Goal: Task Accomplishment & Management: Complete application form

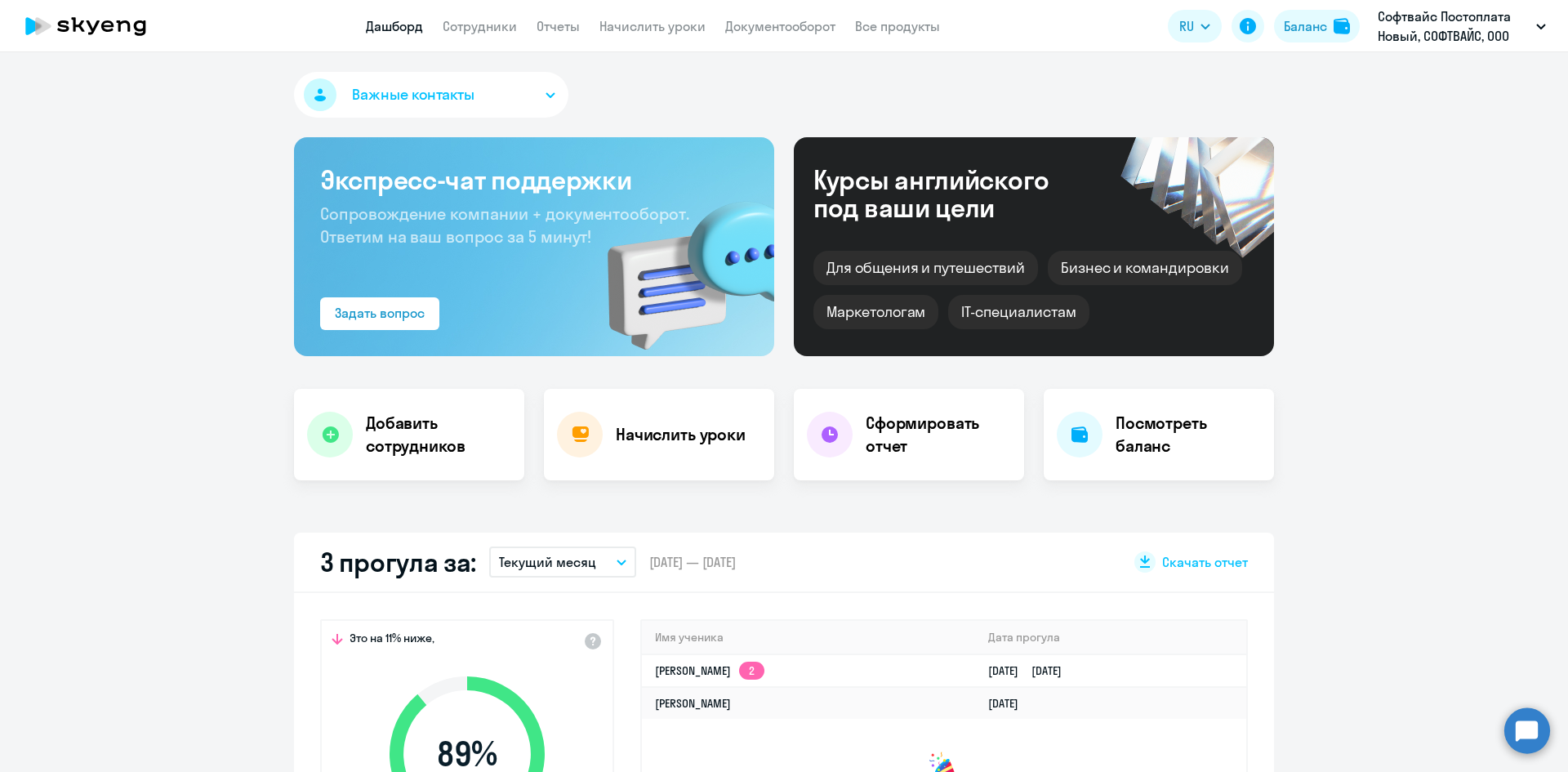
select select "30"
click at [480, 30] on link "Сотрудники" at bounding box center [479, 27] width 74 height 16
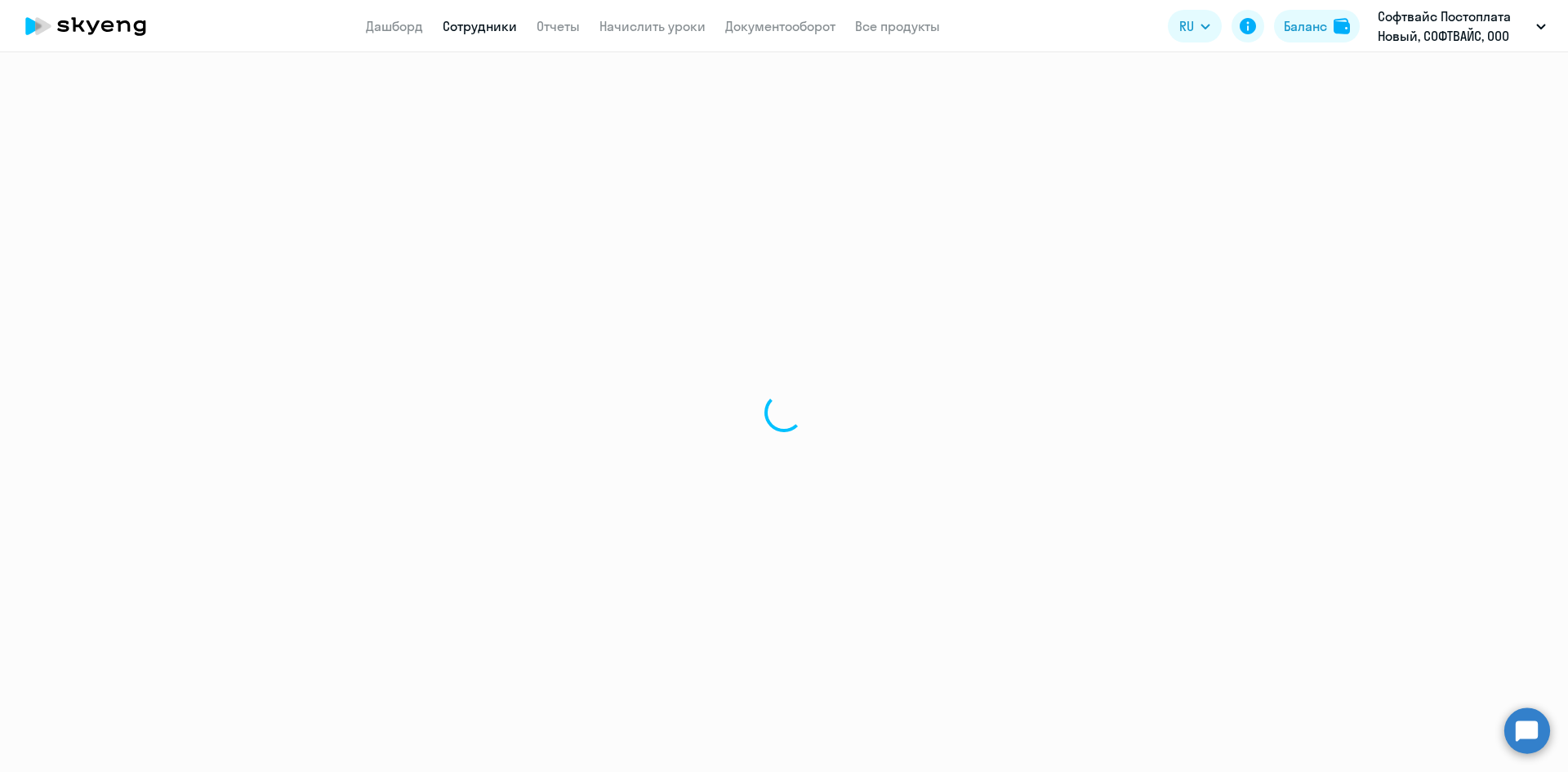
select select "30"
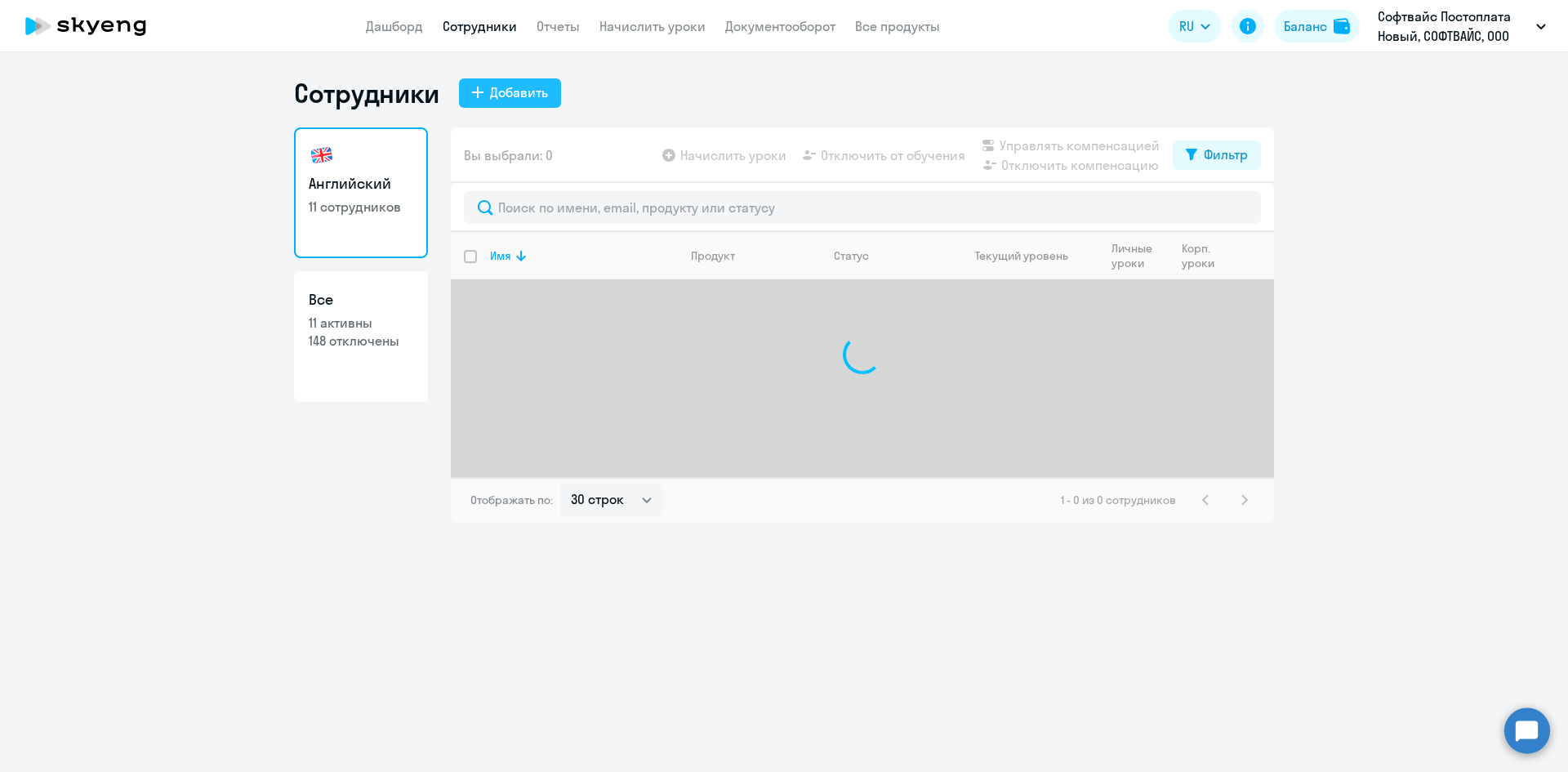
click at [518, 93] on div "Добавить" at bounding box center [518, 91] width 58 height 19
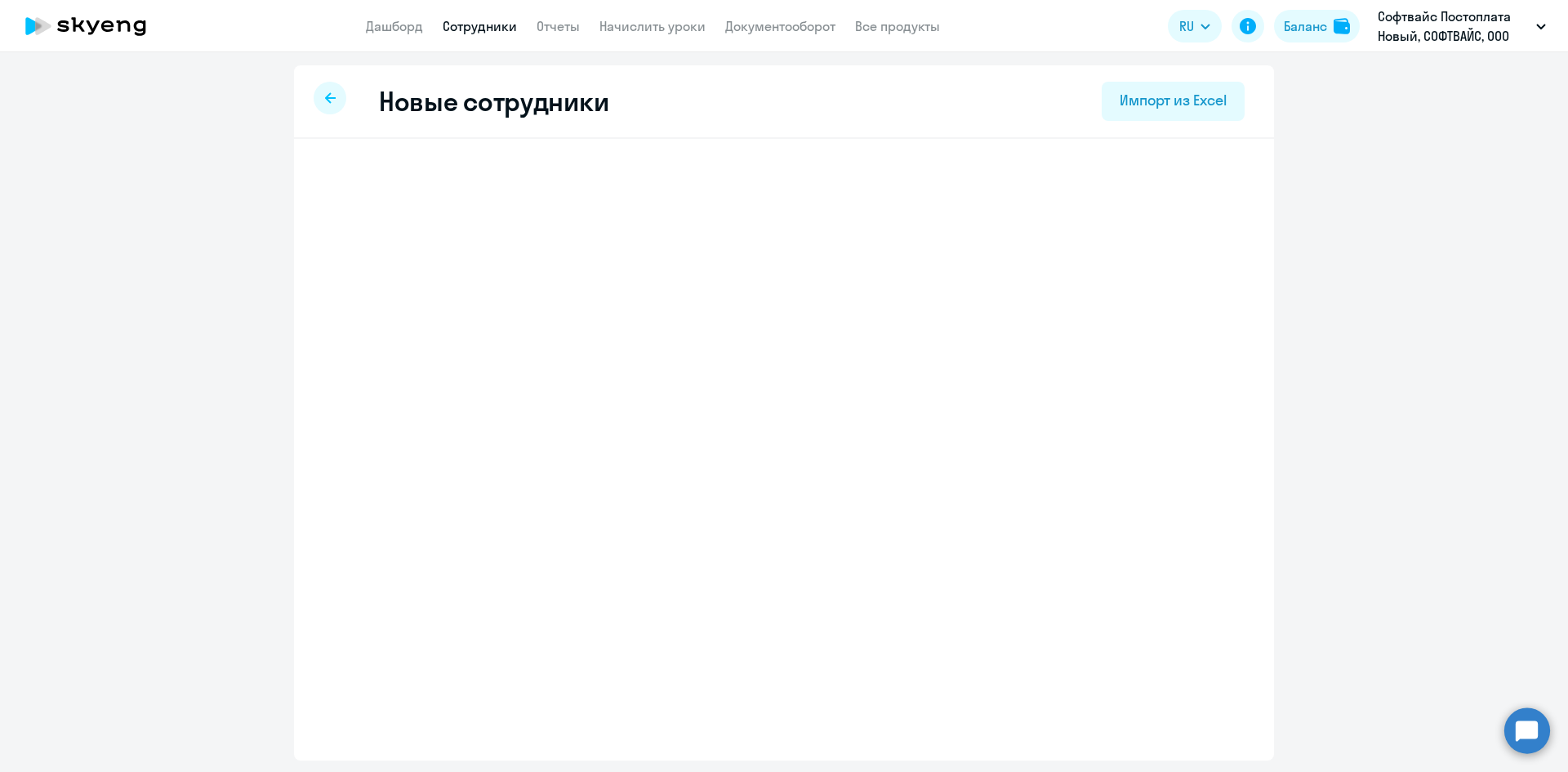
select select "english_adult_not_native_speaker"
select select "3"
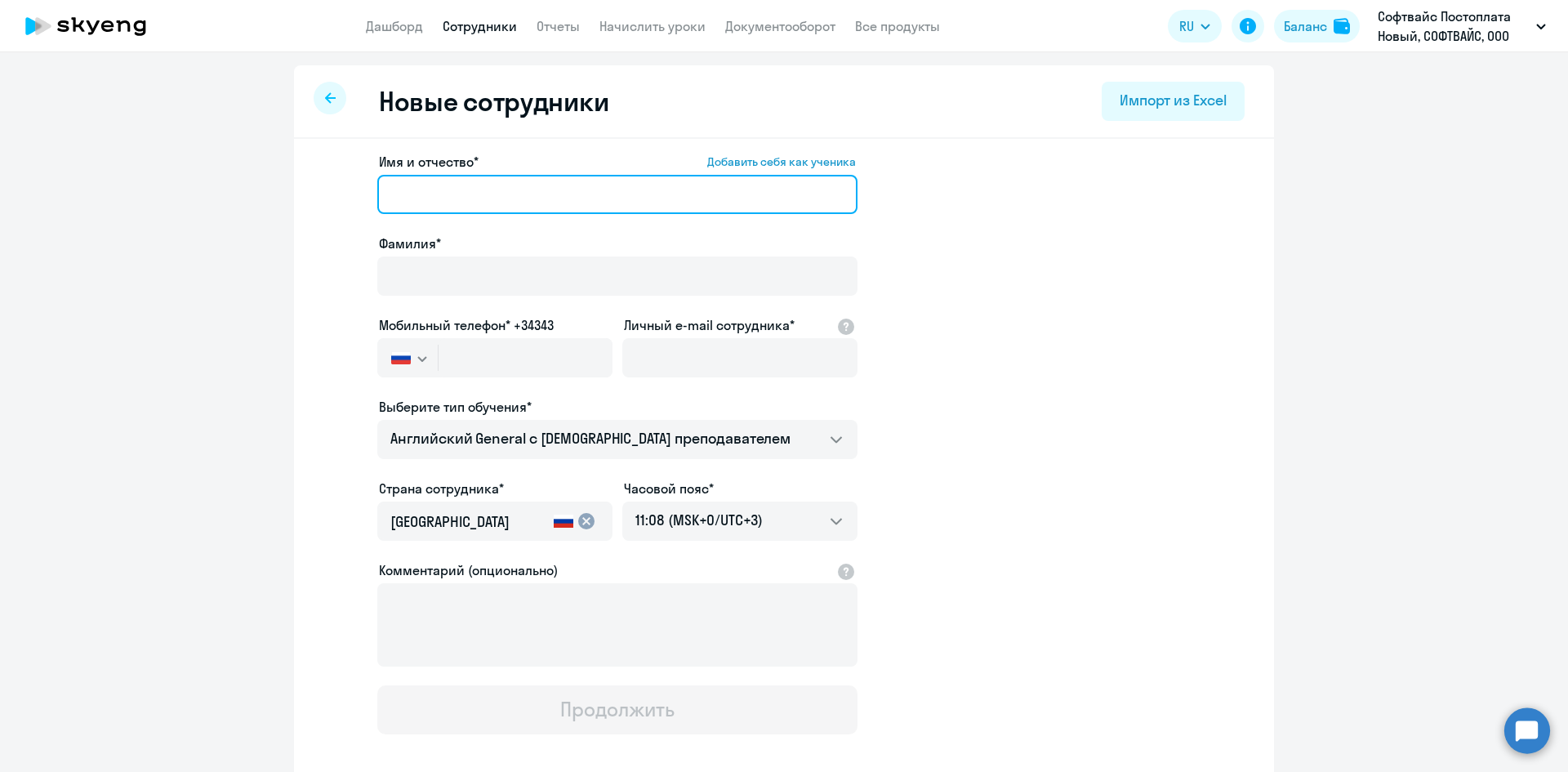
click at [409, 193] on input "Имя и отчество* Добавить себя как ученика" at bounding box center [617, 194] width 480 height 39
type input "Мария"
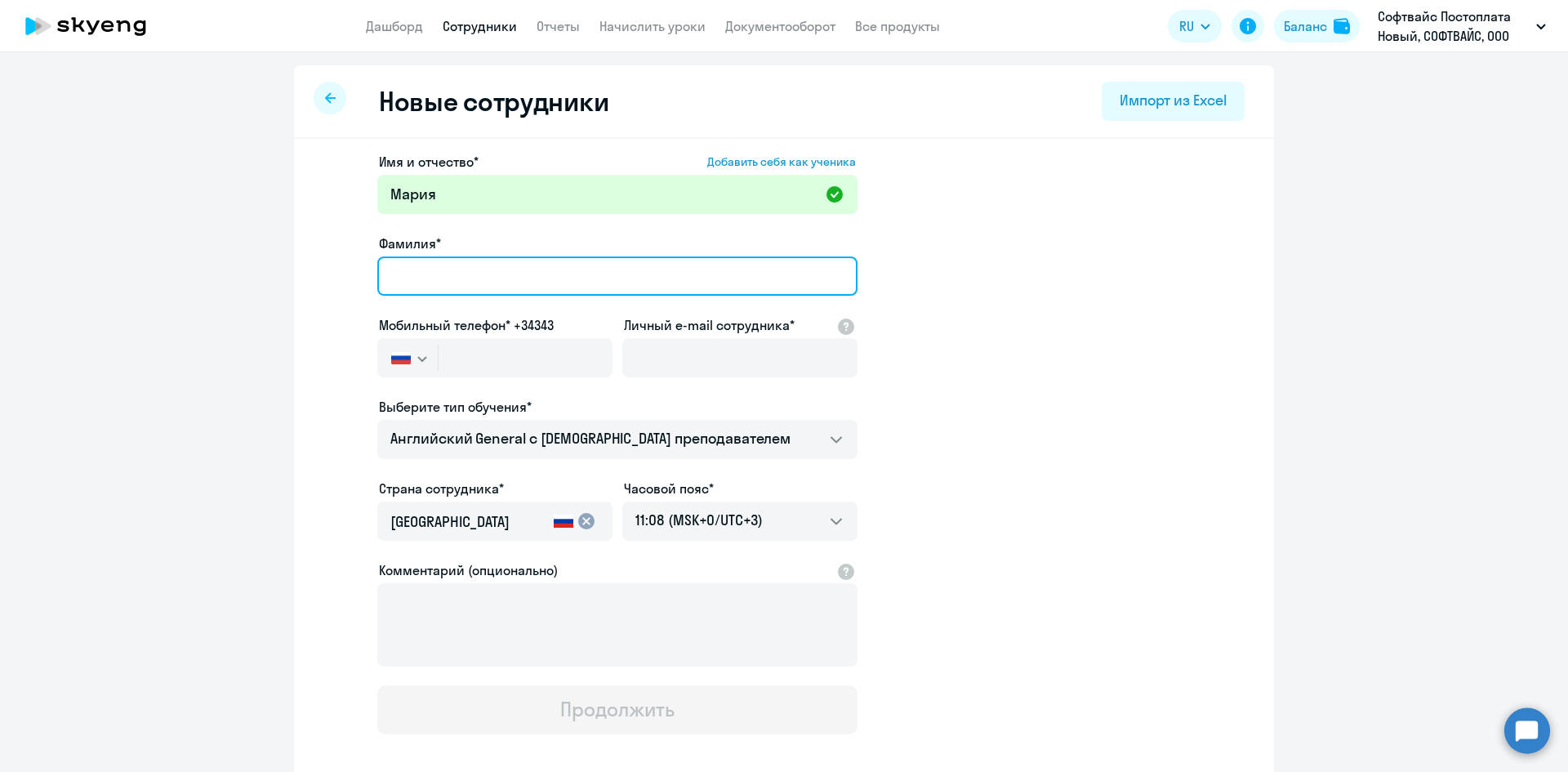
click at [425, 282] on input "Фамилия*" at bounding box center [617, 275] width 480 height 39
type input "[PERSON_NAME]"
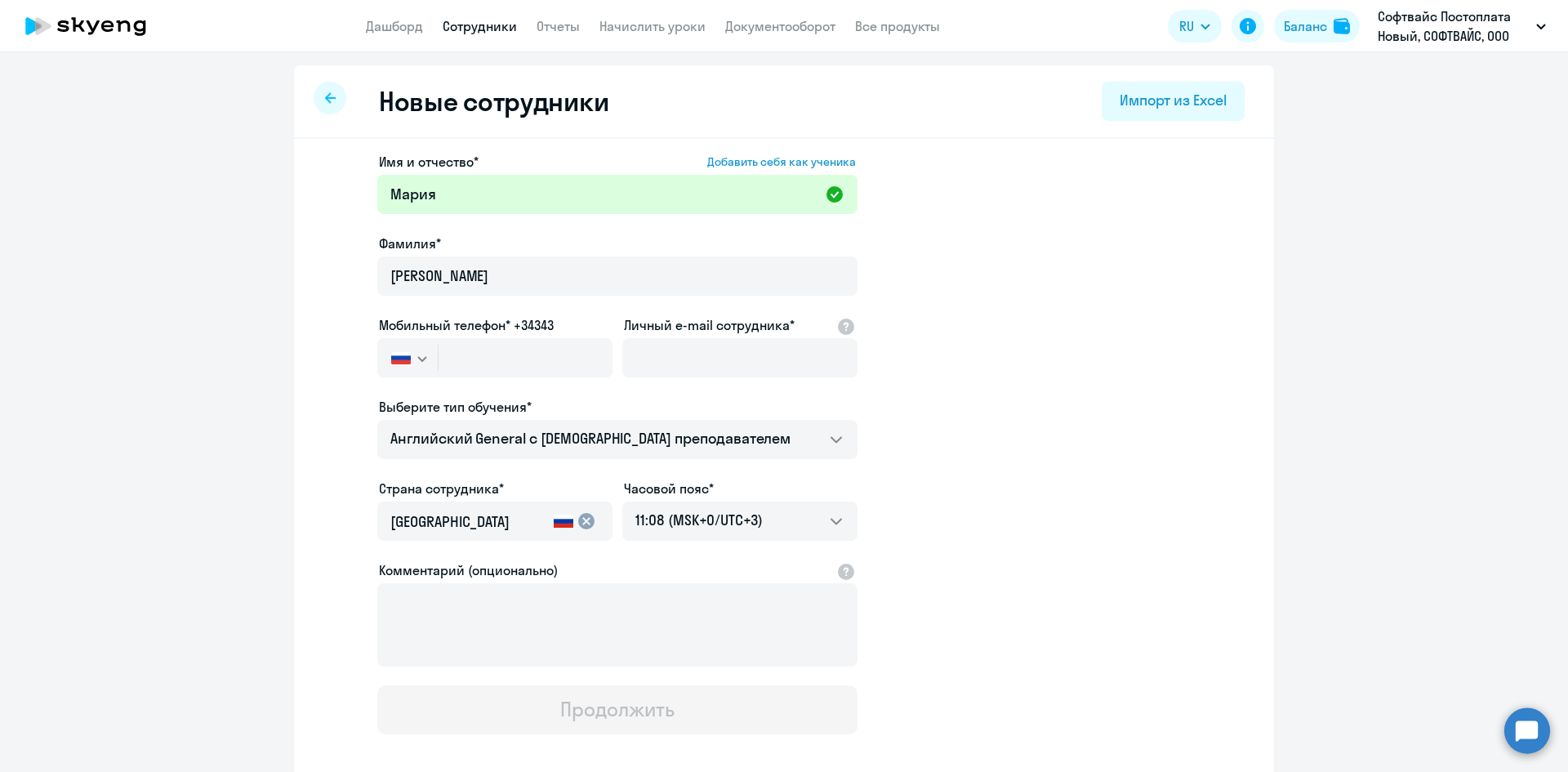
click at [267, 313] on ng-component "Новые сотрудники Импорт из Excel Имя и отчество* Добавить себя как ученика [PER…" at bounding box center [784, 460] width 1568 height 791
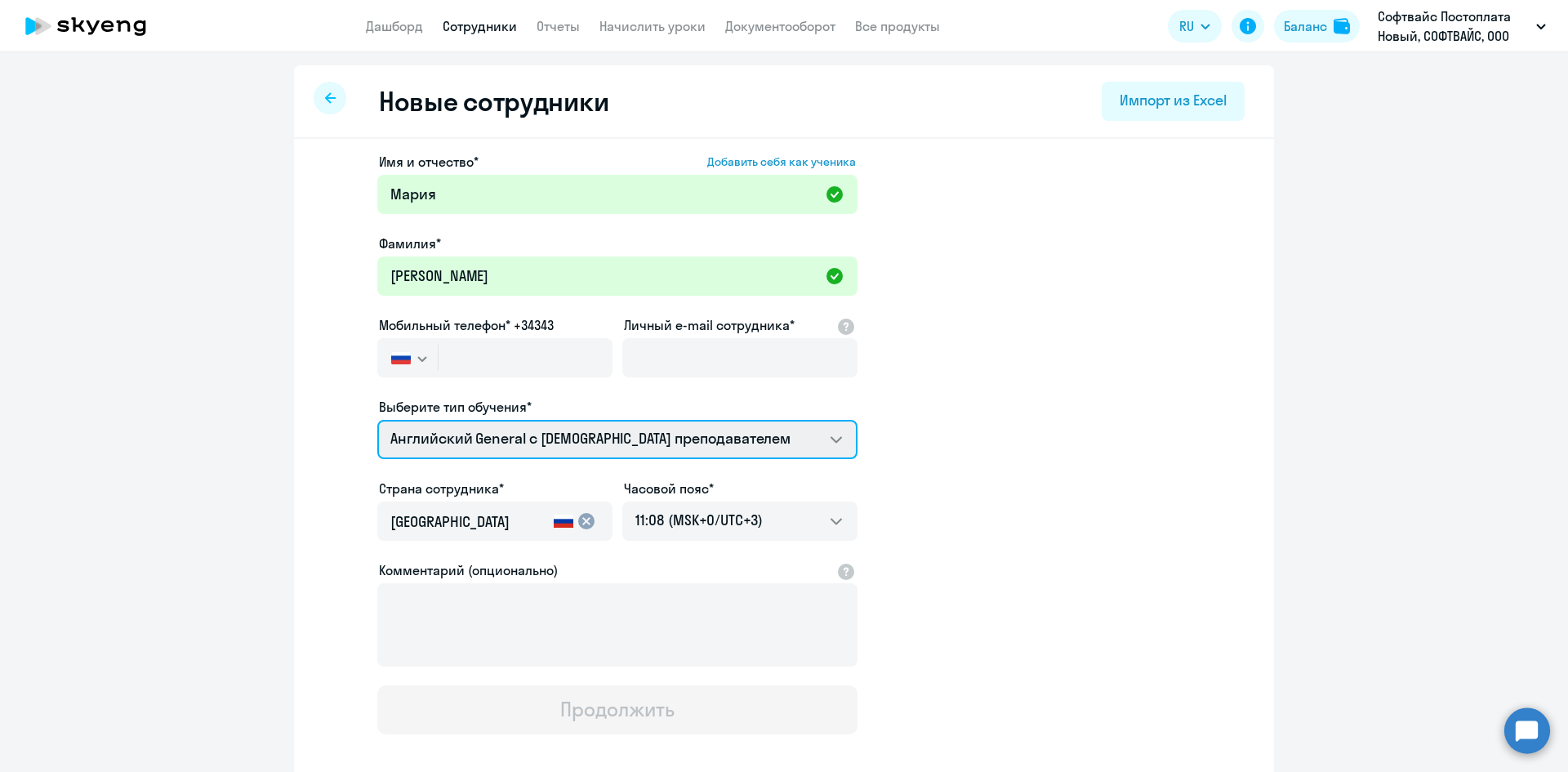
click at [564, 440] on select "Премиум [DEMOGRAPHIC_DATA] с русскоговорящим преподавателем Английский General …" at bounding box center [617, 439] width 480 height 39
select select "english_adult_native_speaker"
click at [378, 420] on select "Премиум [DEMOGRAPHIC_DATA] с русскоговорящим преподавателем Английский General …" at bounding box center [617, 439] width 480 height 39
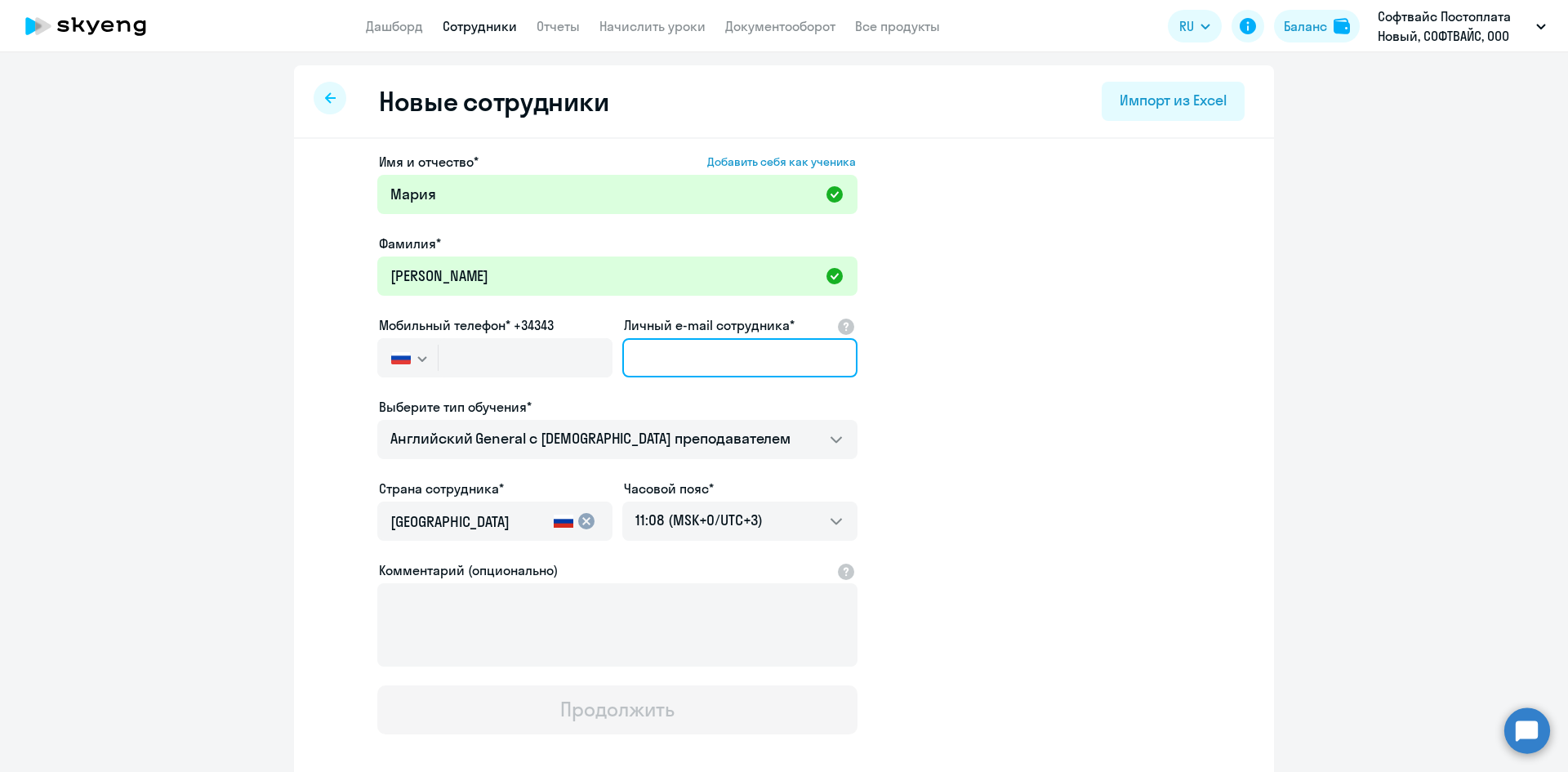
click at [668, 361] on input "Личный e-mail сотрудника*" at bounding box center [740, 358] width 235 height 39
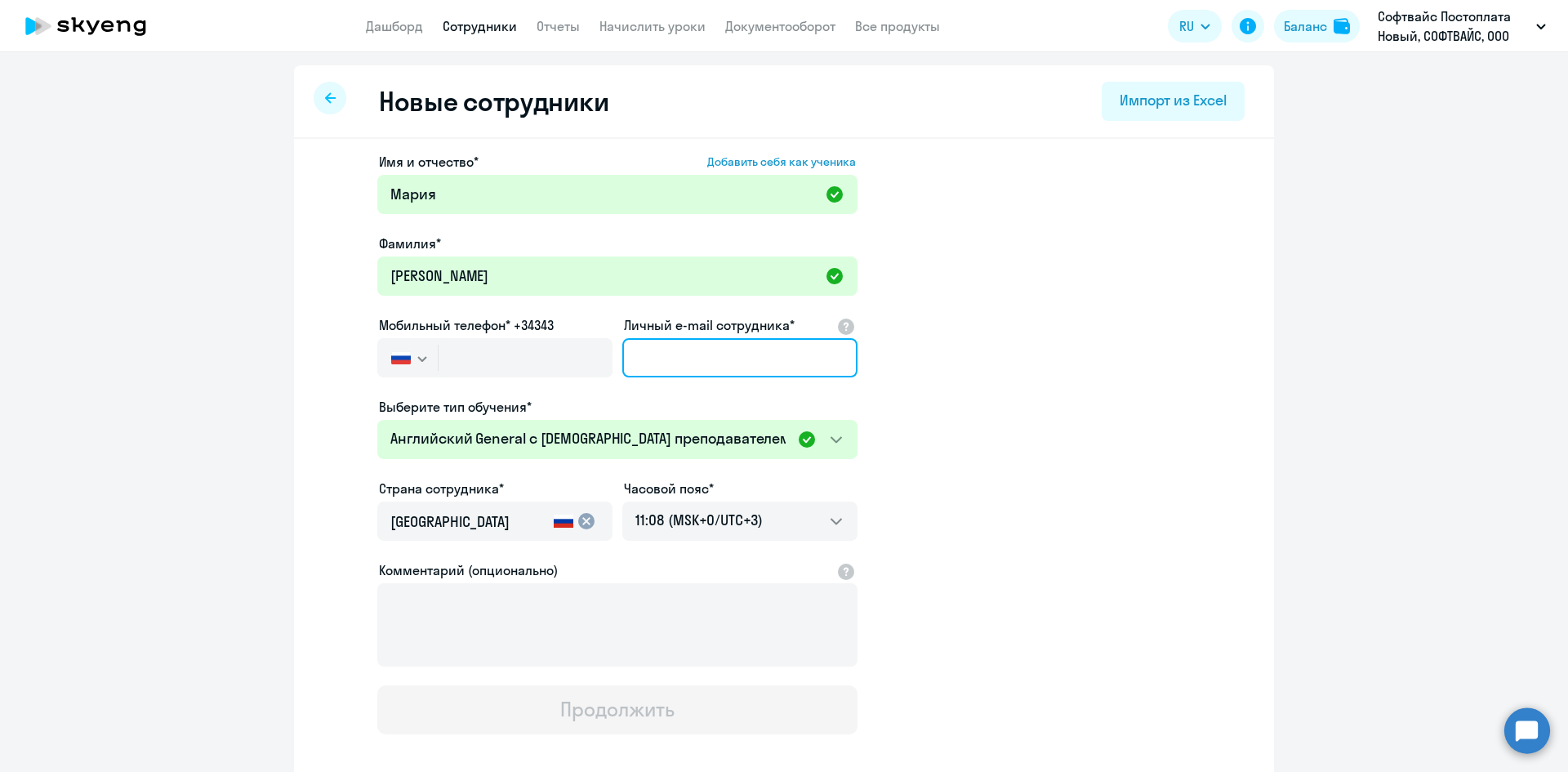
paste input "[EMAIL_ADDRESS][DOMAIN_NAME] [PERSON_NAME] [PHONE_NUMBER]"
type input "[EMAIL_ADDRESS][DOMAIN_NAME]"
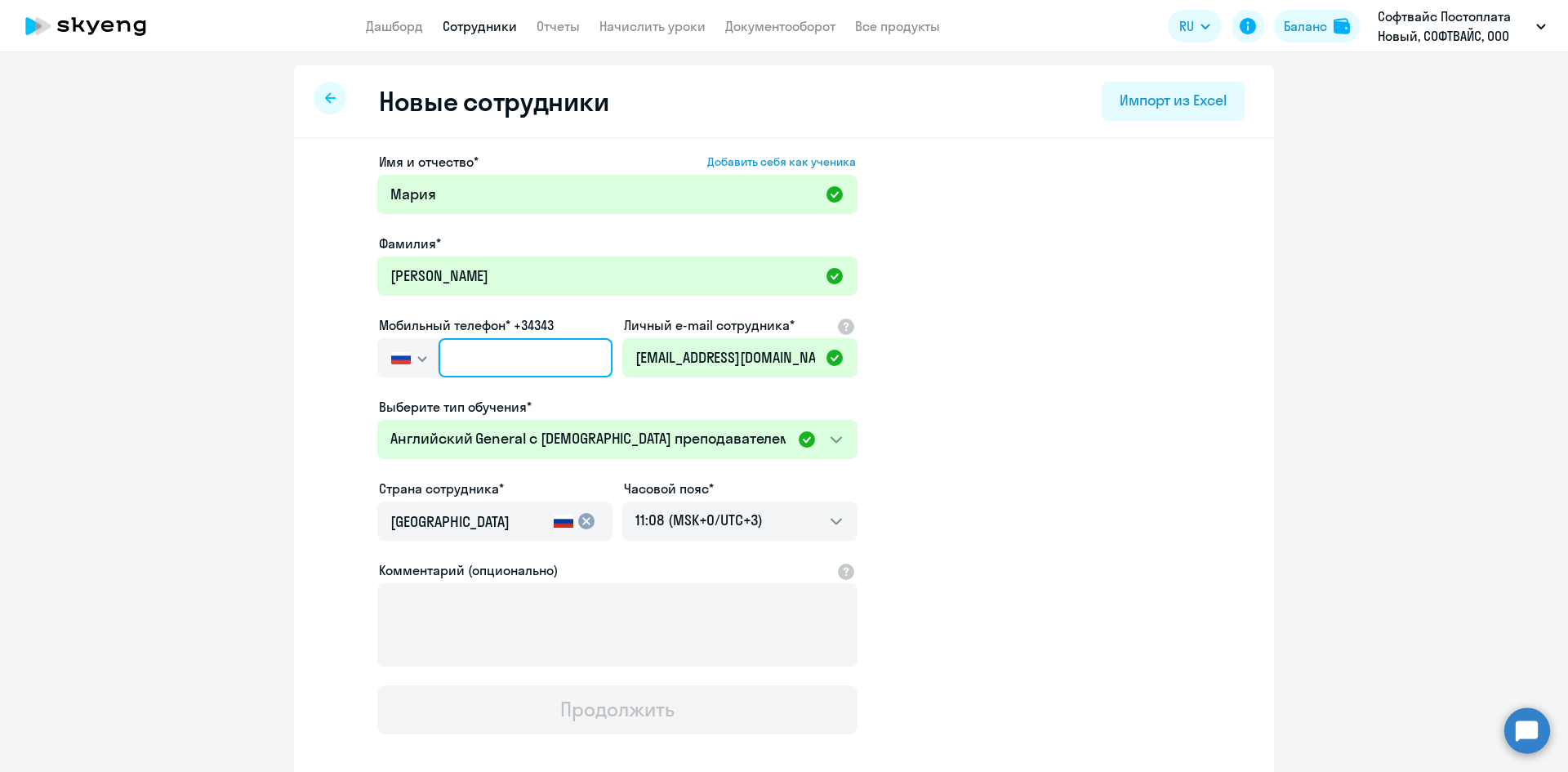
click at [501, 353] on input "text" at bounding box center [526, 358] width 174 height 39
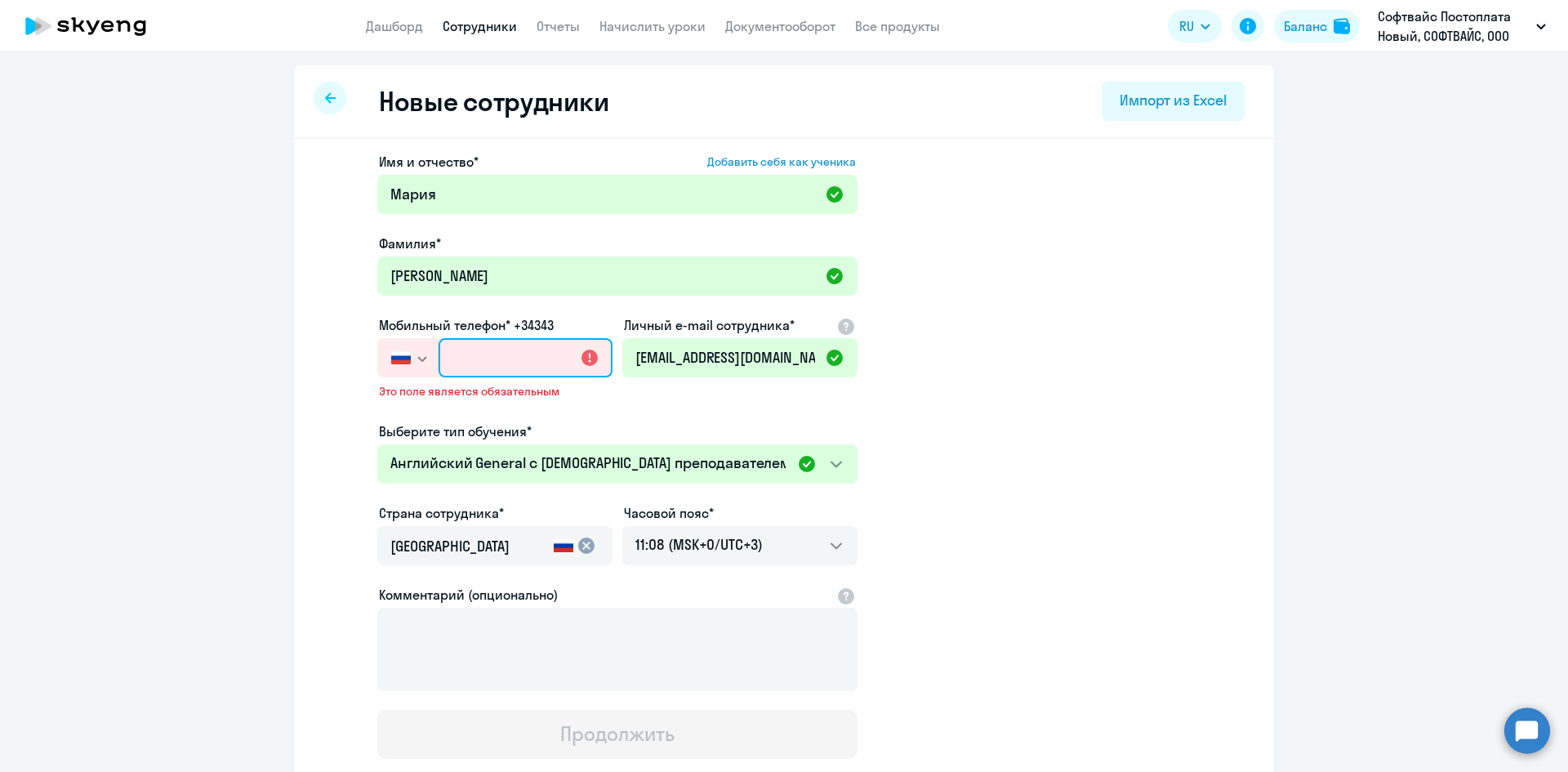
paste input "[PHONE_NUMBER]"
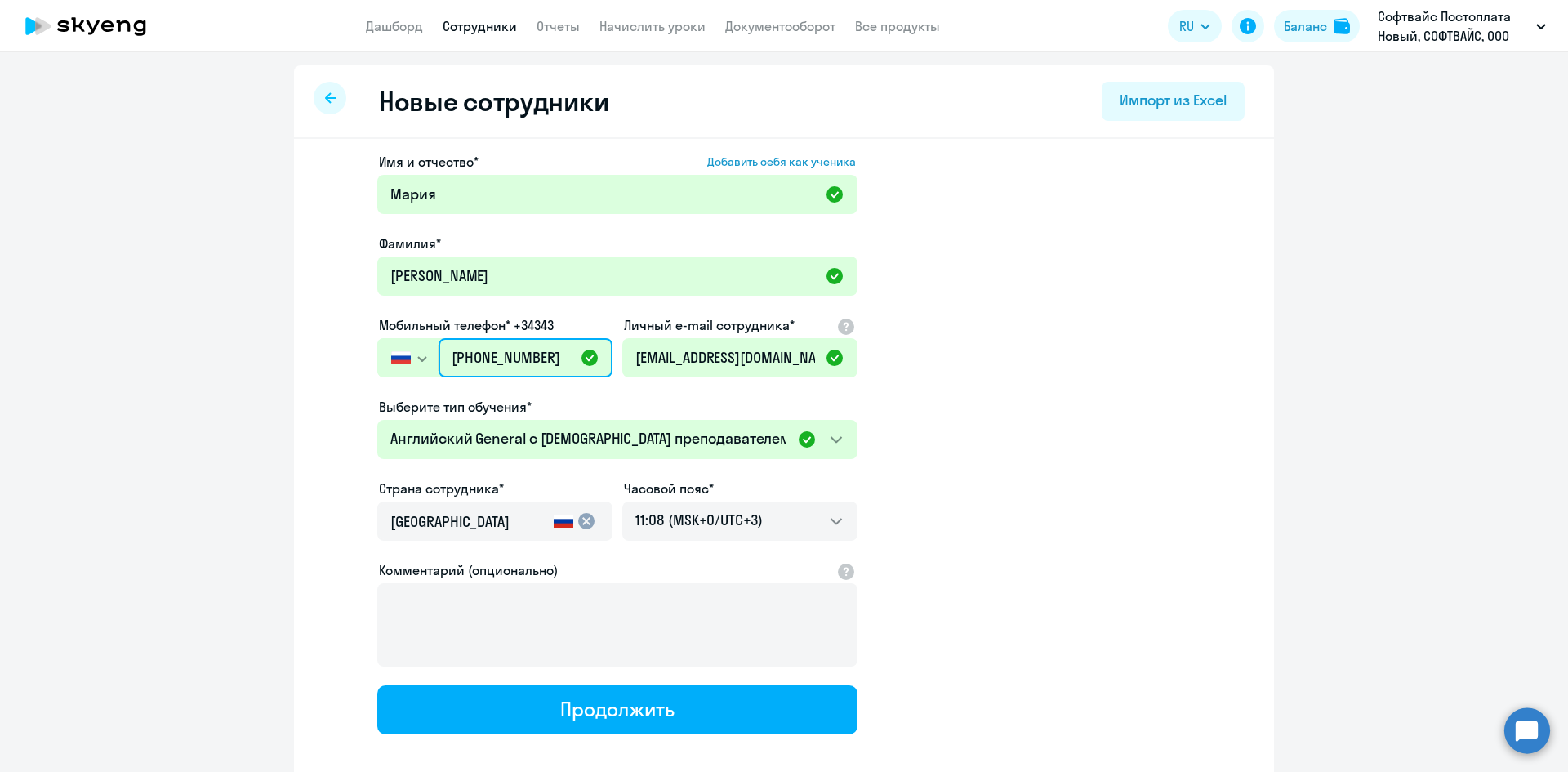
click at [443, 359] on input "[PHONE_NUMBER]" at bounding box center [526, 358] width 174 height 39
click at [558, 363] on input "[PHONE_NUMBER]" at bounding box center [526, 358] width 174 height 39
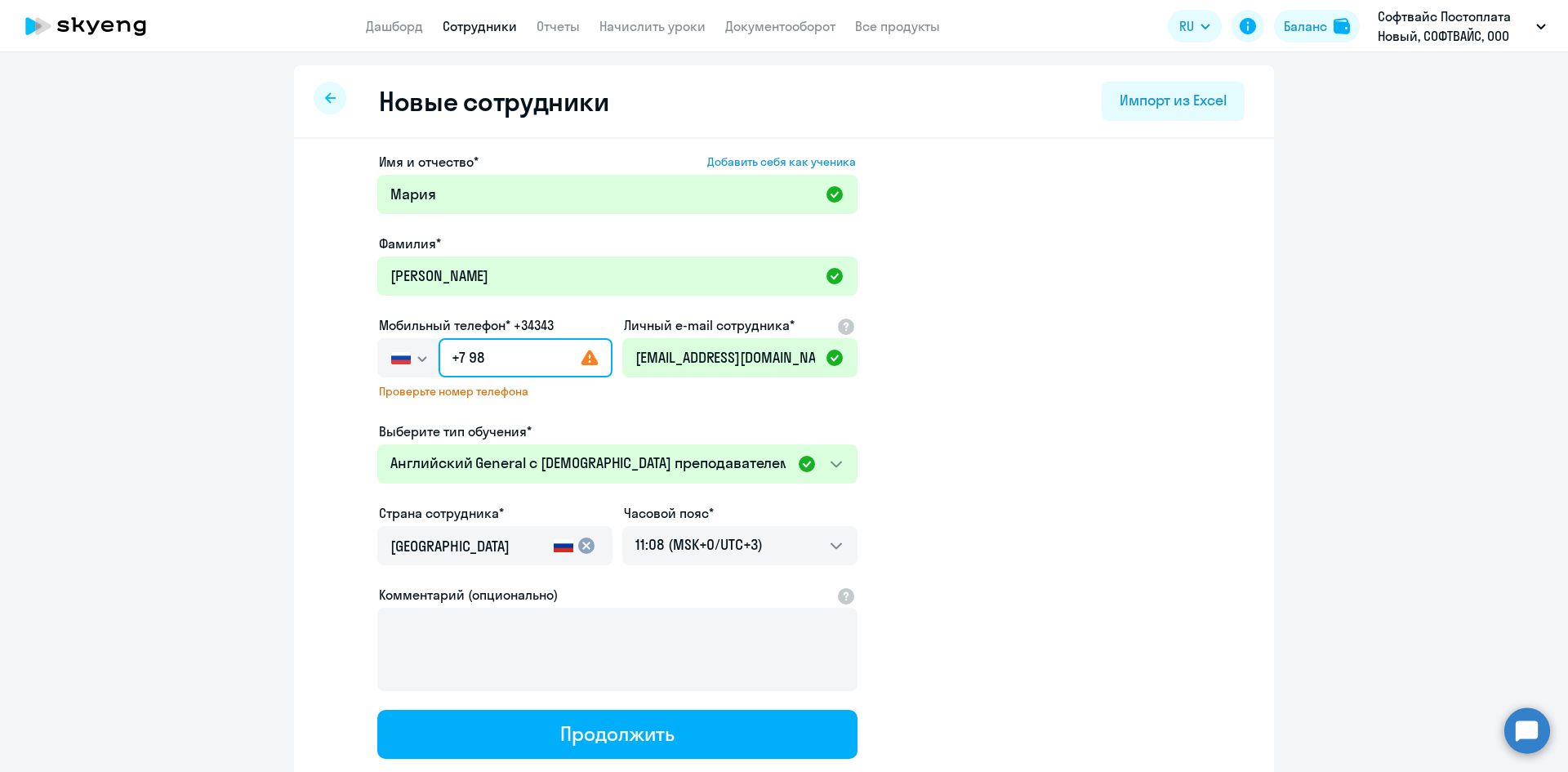
type input "+7 9"
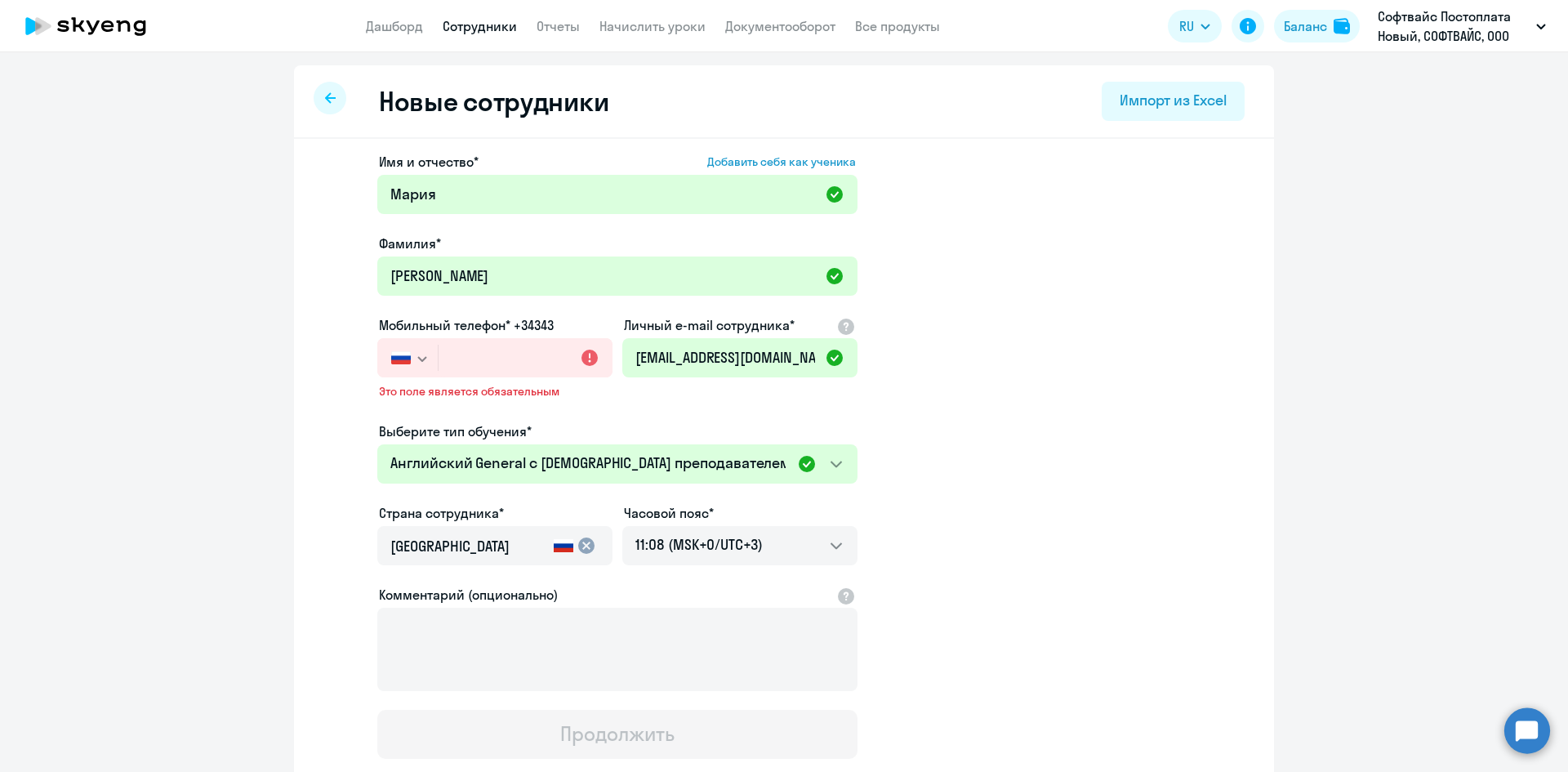
click at [311, 381] on div "Имя и отчество* Добавить себя как ученика [PERSON_NAME]* [PERSON_NAME] телефон*…" at bounding box center [784, 510] width 980 height 743
click at [459, 368] on input "text" at bounding box center [526, 358] width 174 height 39
type input "+7 7"
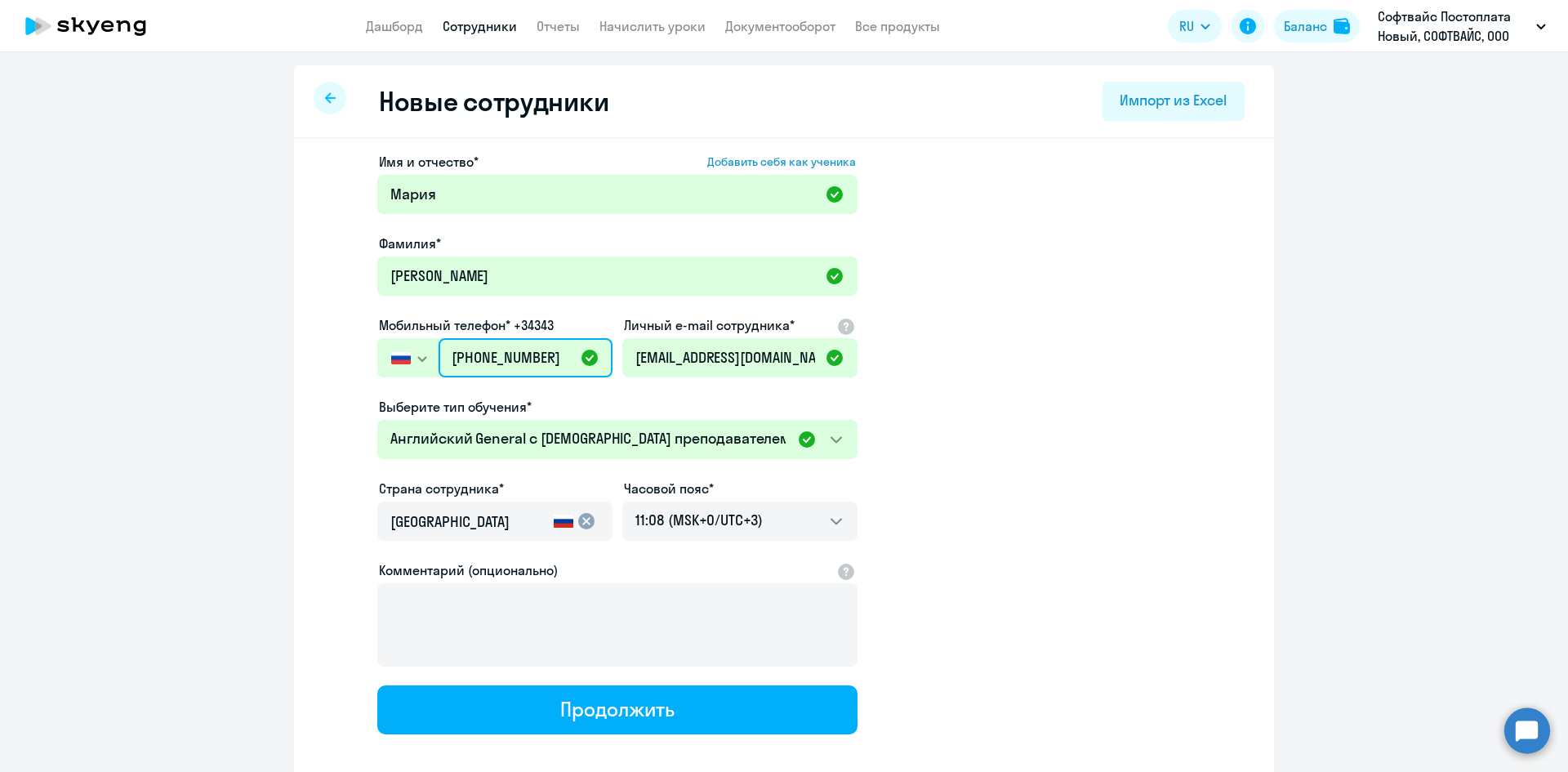
type input "[PHONE_NUMBER]"
click at [1061, 330] on app-new-student-form "Имя и отчество* Добавить себя как ученика [PERSON_NAME]* [PERSON_NAME] телефон*…" at bounding box center [784, 443] width 928 height 583
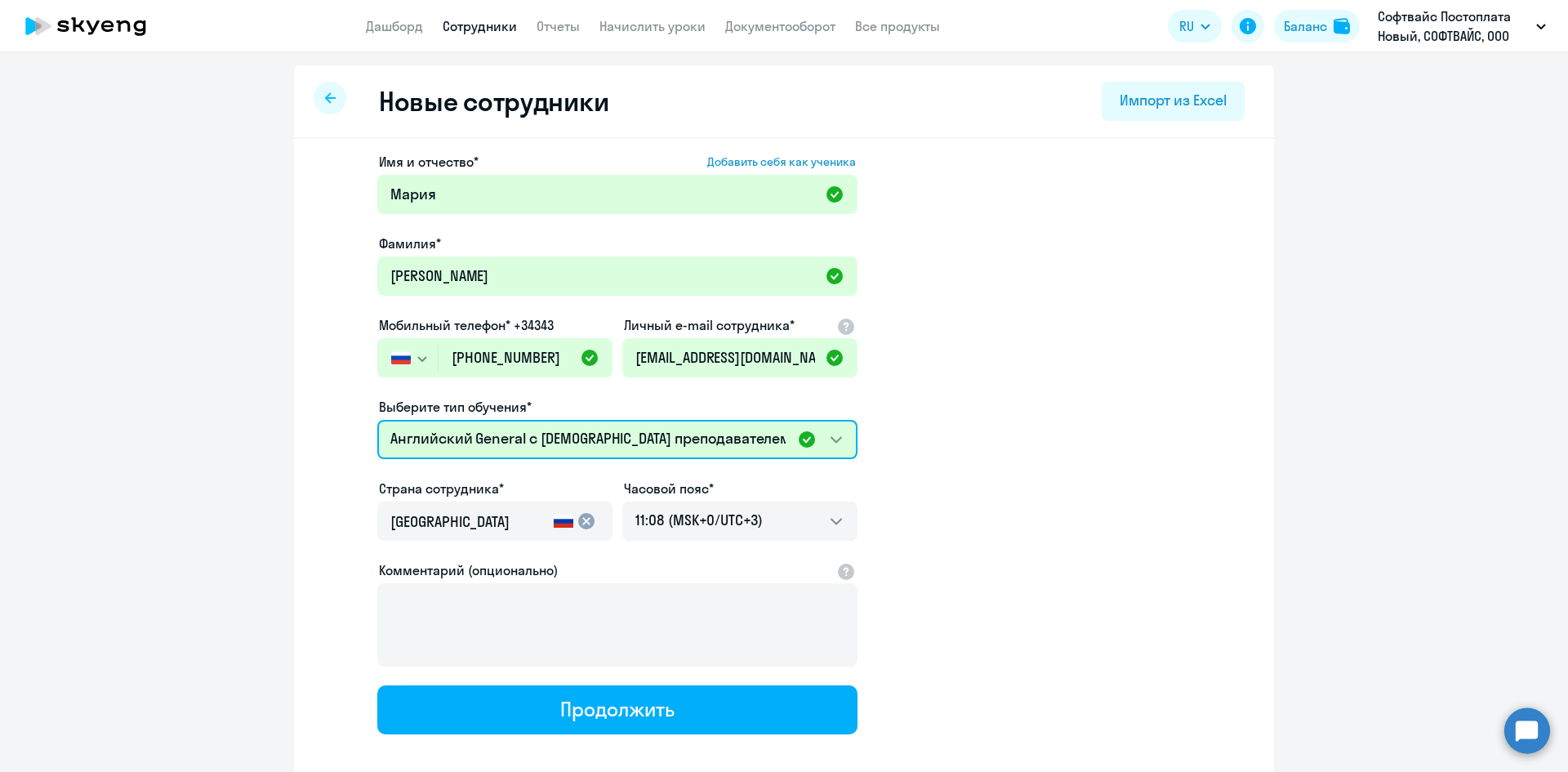
click at [830, 437] on select "Премиум [DEMOGRAPHIC_DATA] с русскоговорящим преподавателем Английский General …" at bounding box center [617, 439] width 480 height 39
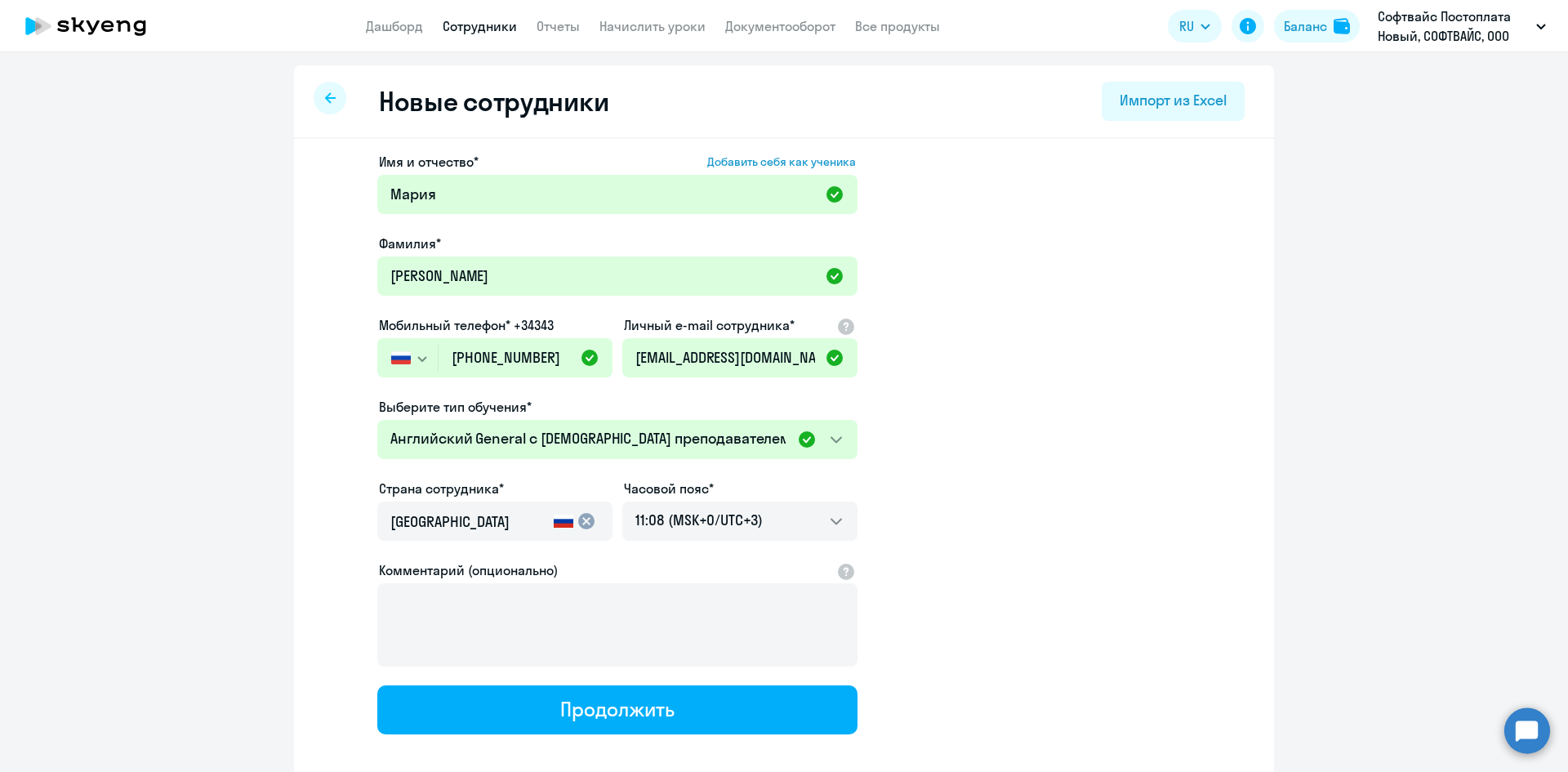
click at [1076, 432] on app-new-student-form "Имя и отчество* Добавить себя как ученика [PERSON_NAME]* [PERSON_NAME] телефон*…" at bounding box center [784, 443] width 928 height 583
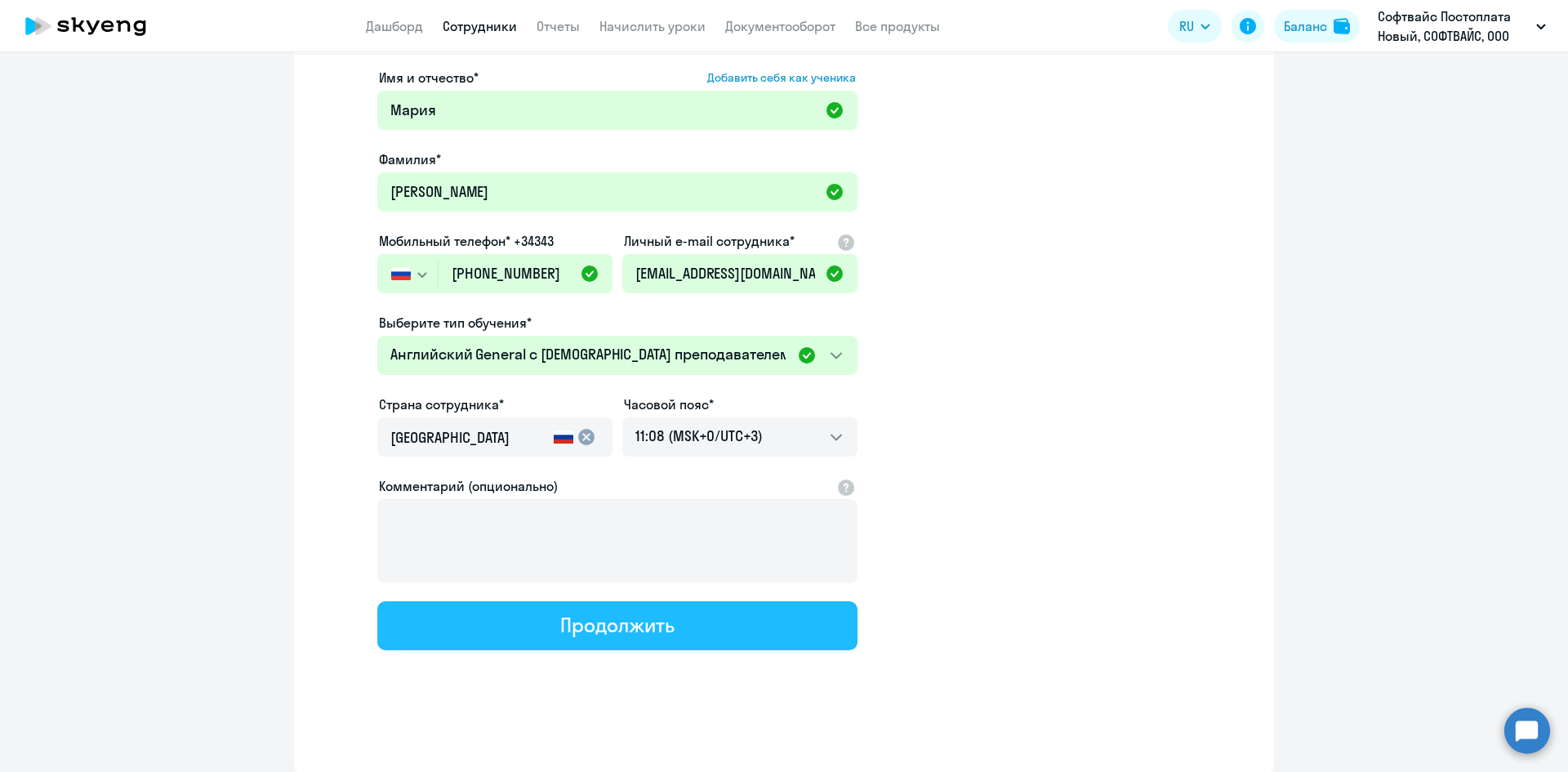
click at [653, 627] on div "Продолжить" at bounding box center [617, 625] width 113 height 27
select select "english_adult_native_speaker"
select select "3"
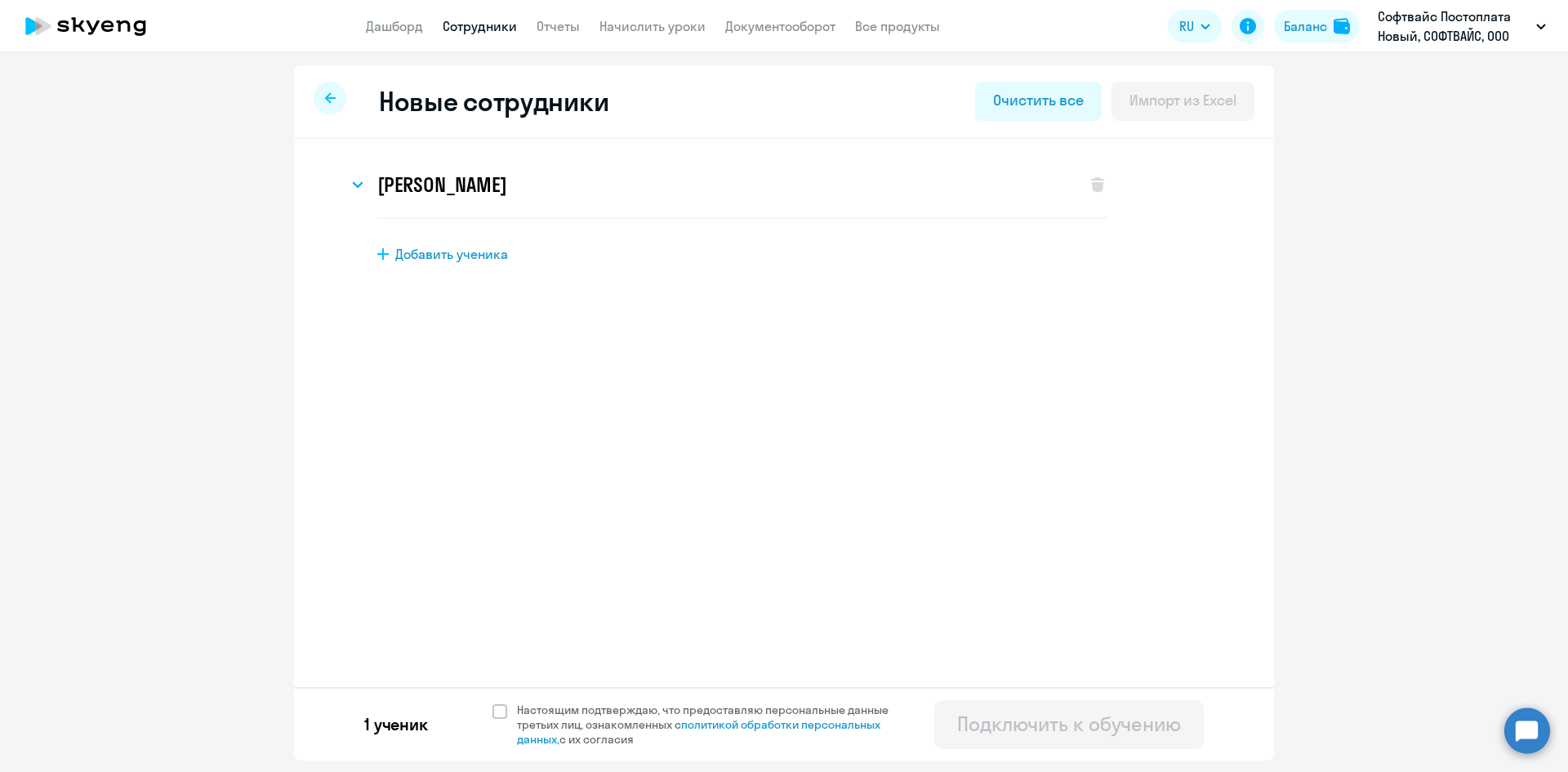
scroll to position [0, 0]
click at [502, 707] on span at bounding box center [500, 712] width 15 height 15
click at [493, 702] on input "Настоящим подтверждаю, что предоставляю персональные данные третьих лиц, ознако…" at bounding box center [492, 702] width 1 height 1
checkbox input "true"
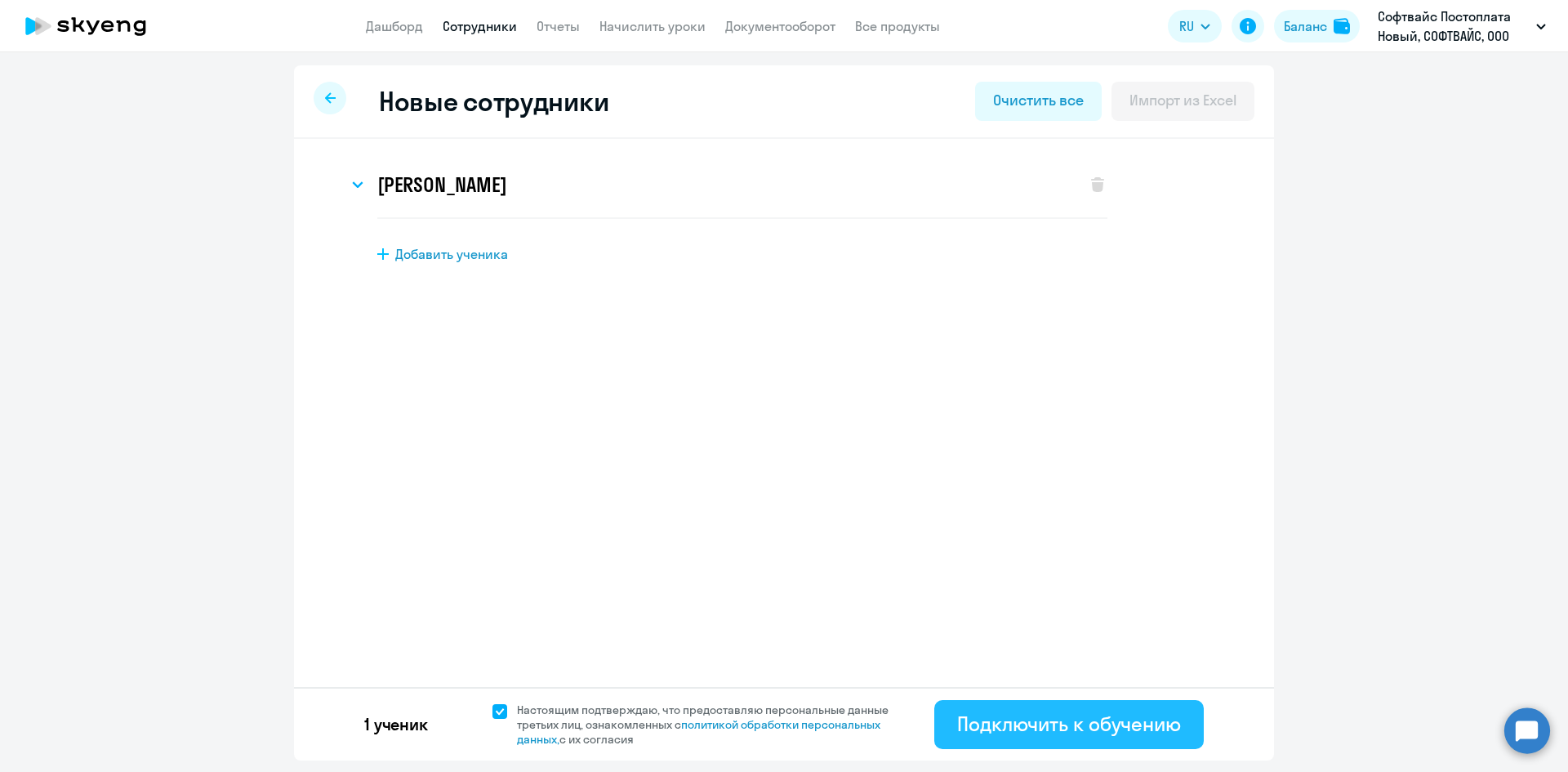
click at [990, 718] on div "Подключить к обучению" at bounding box center [1069, 724] width 224 height 27
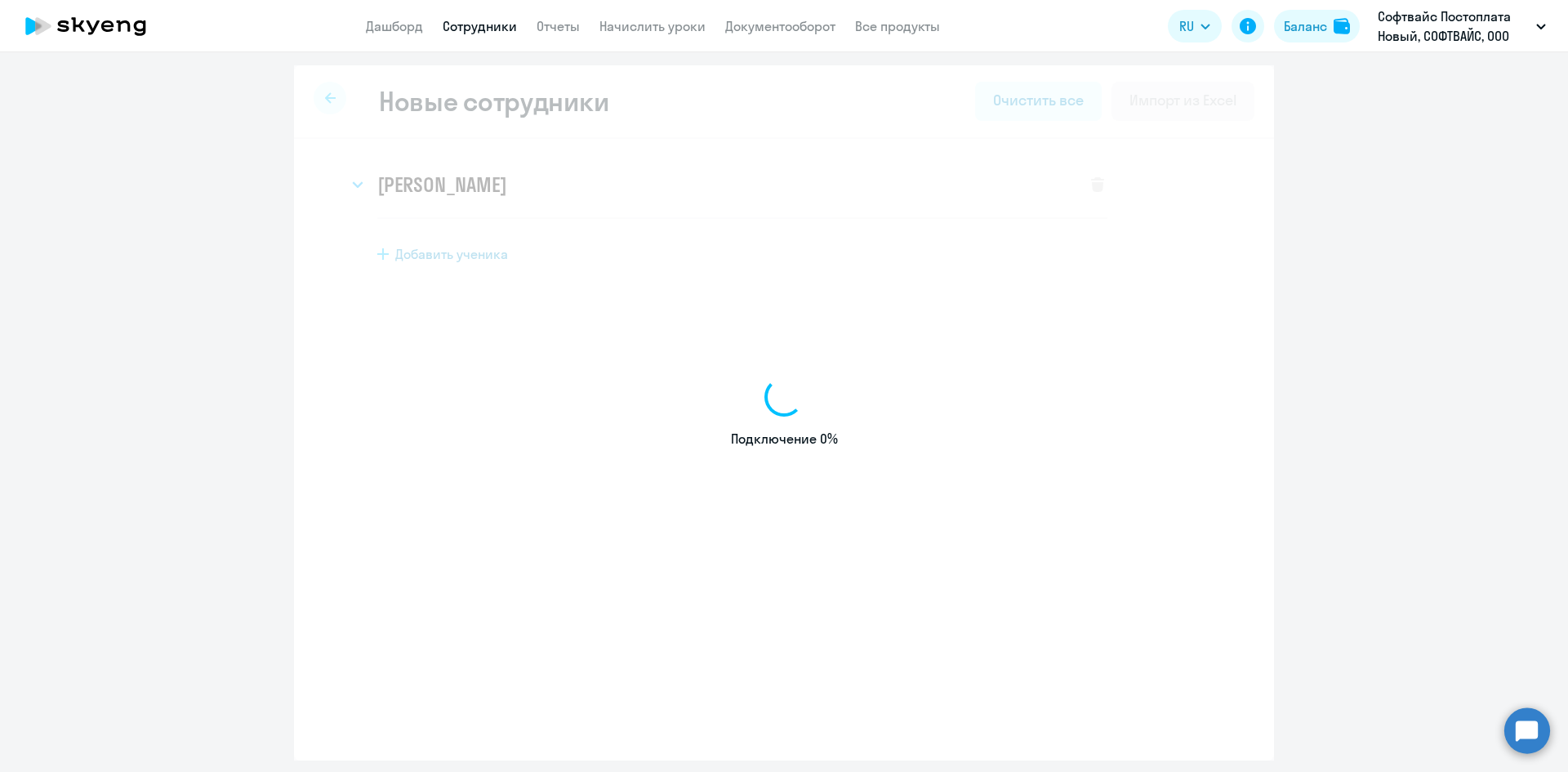
select select "english_adult_not_native_speaker"
select select "3"
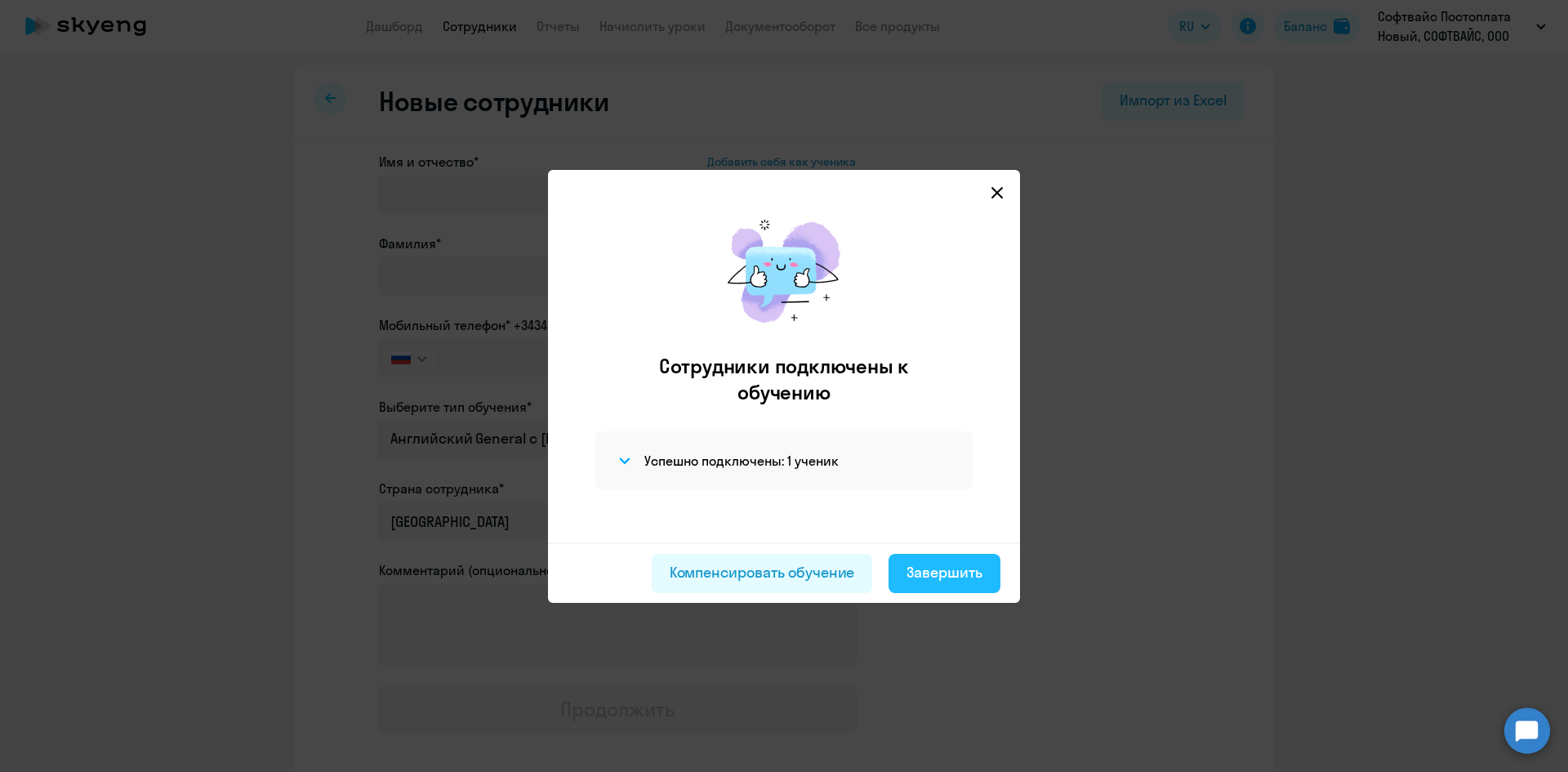
click at [937, 569] on div "Завершить" at bounding box center [944, 572] width 76 height 21
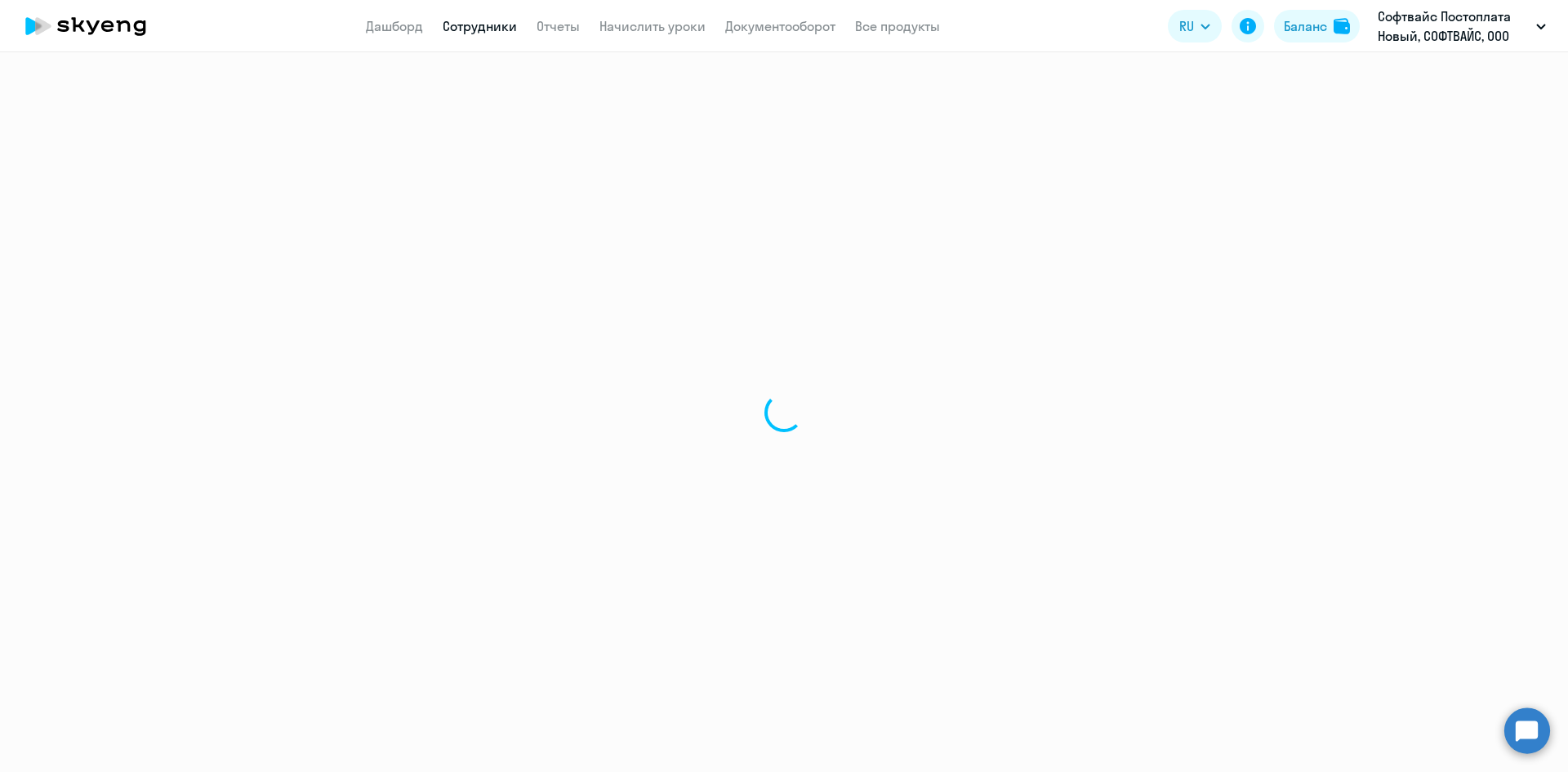
select select "30"
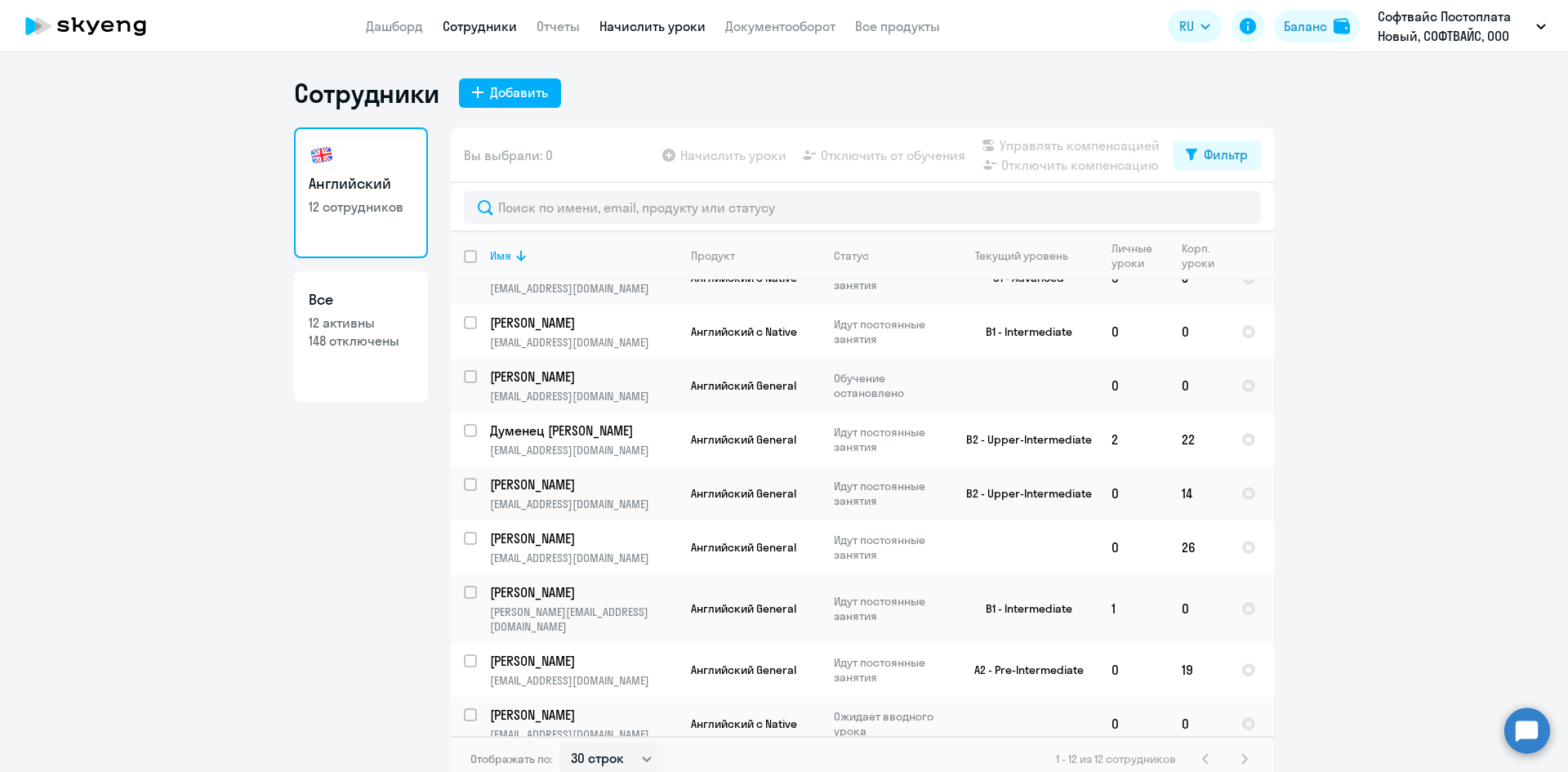
click at [615, 27] on link "Начислить уроки" at bounding box center [653, 27] width 106 height 16
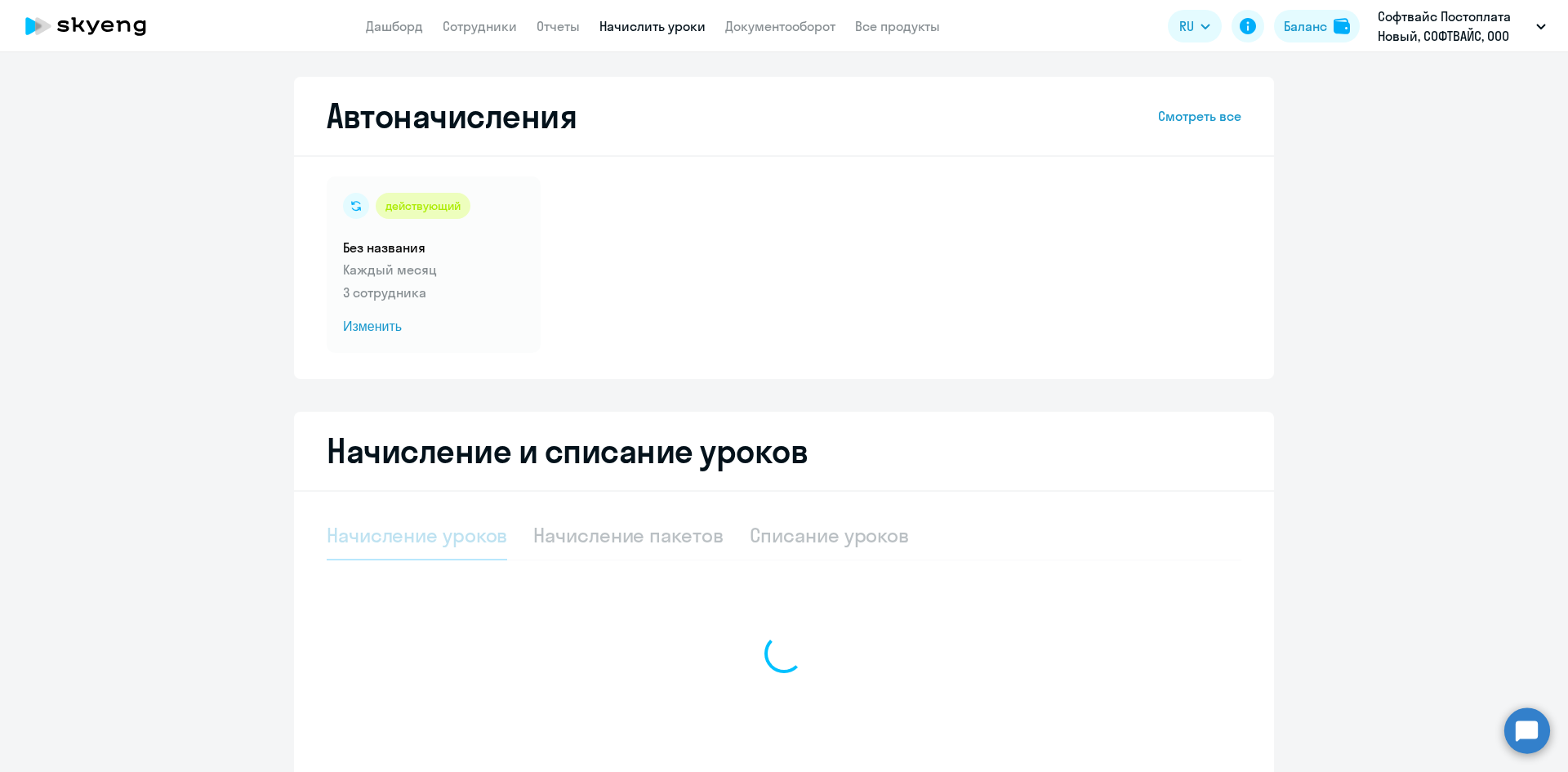
select select "10"
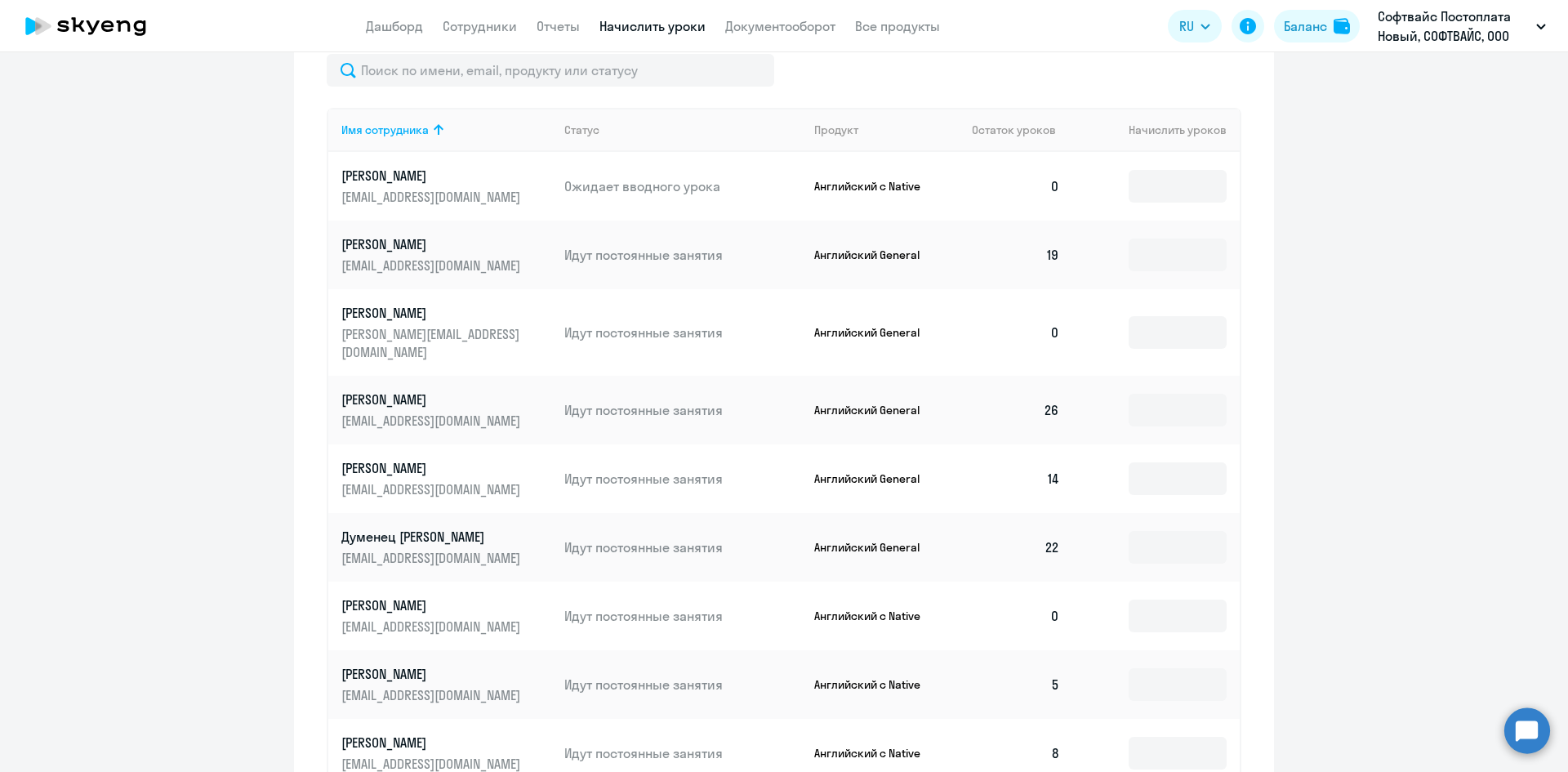
scroll to position [620, 0]
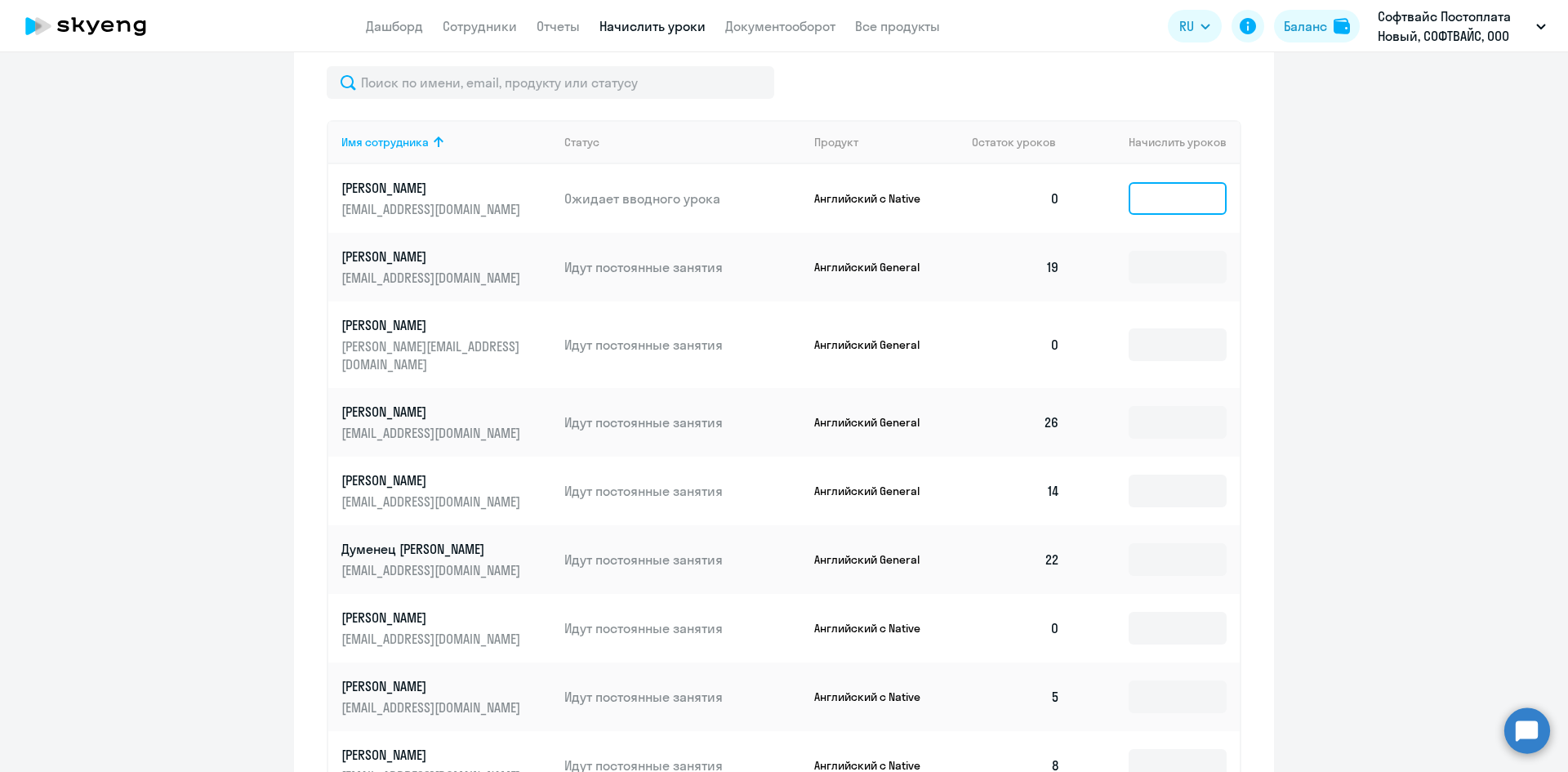
click at [1150, 198] on input at bounding box center [1177, 198] width 98 height 33
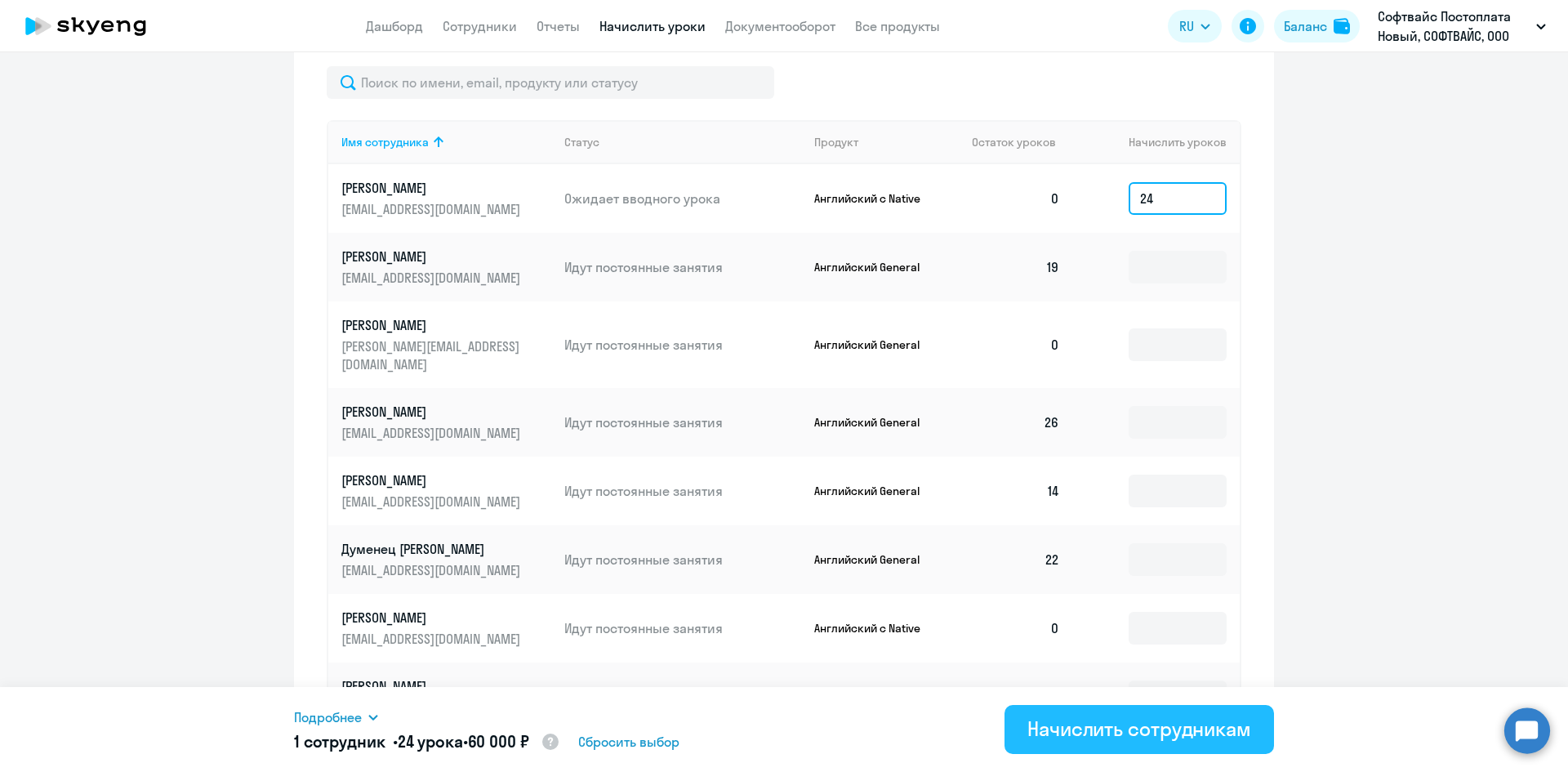
type input "24"
click at [1069, 728] on div "Начислить сотрудникам" at bounding box center [1139, 728] width 224 height 27
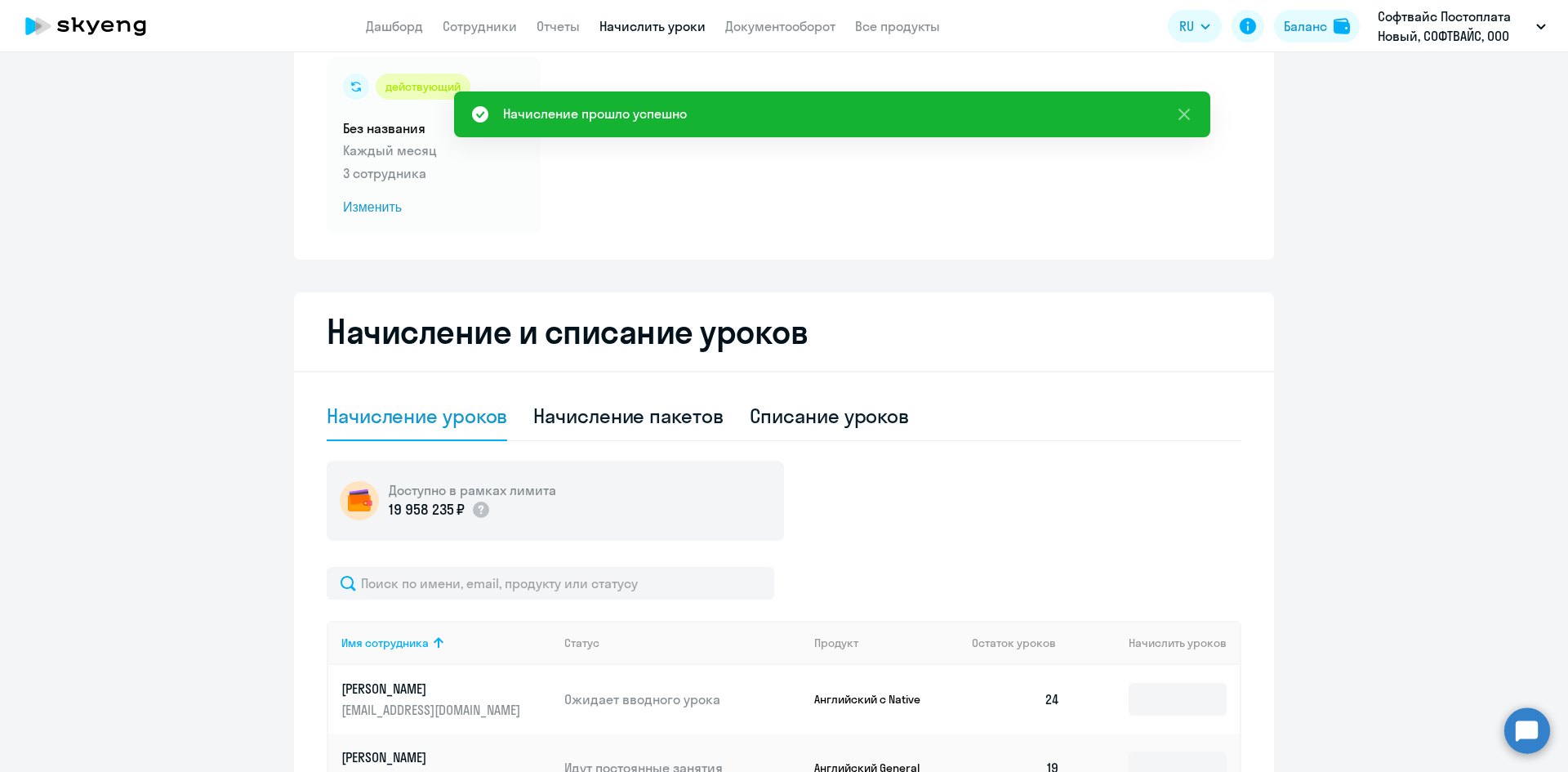
scroll to position [0, 0]
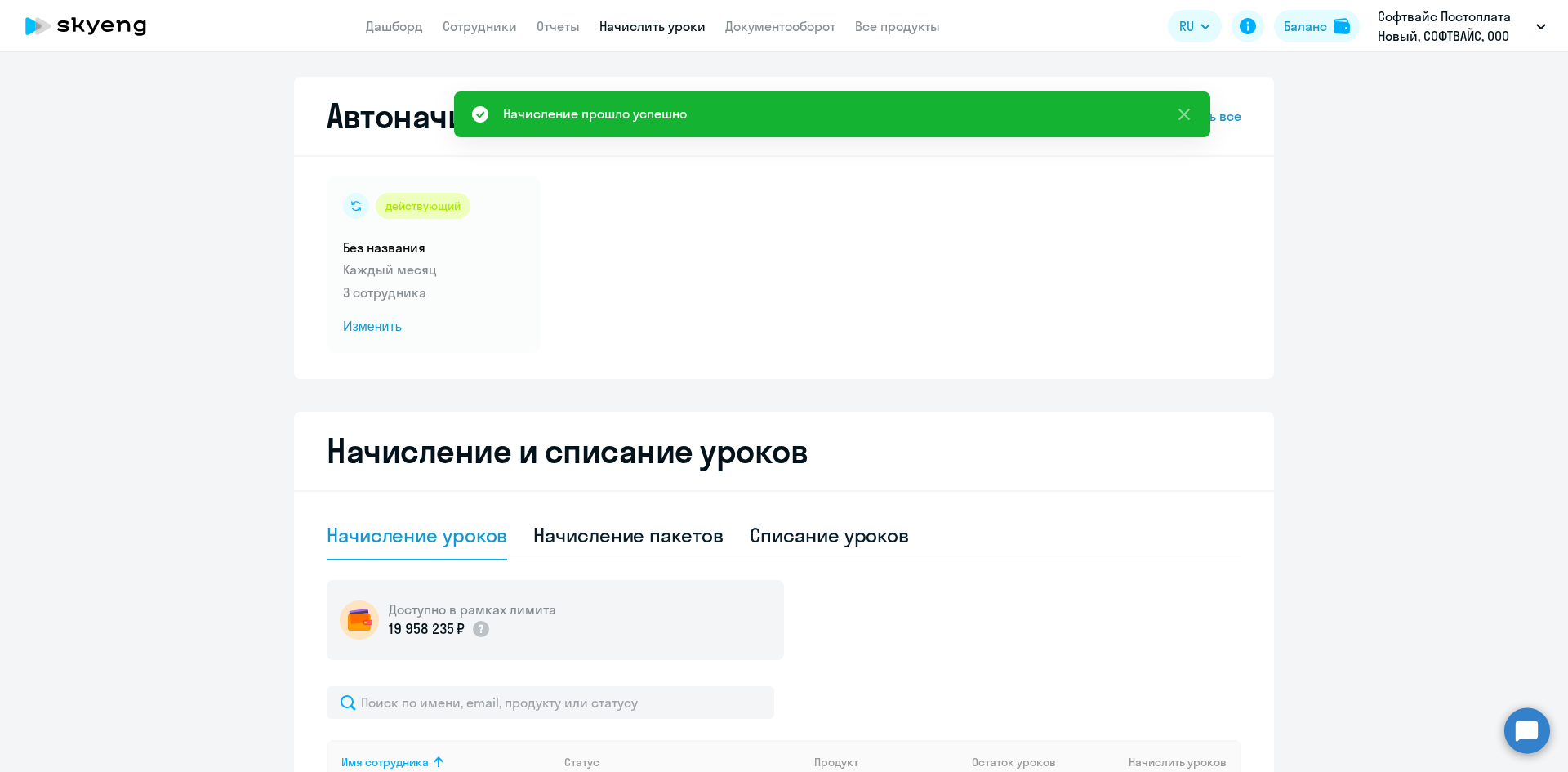
click at [132, 26] on icon at bounding box center [85, 26] width 144 height 41
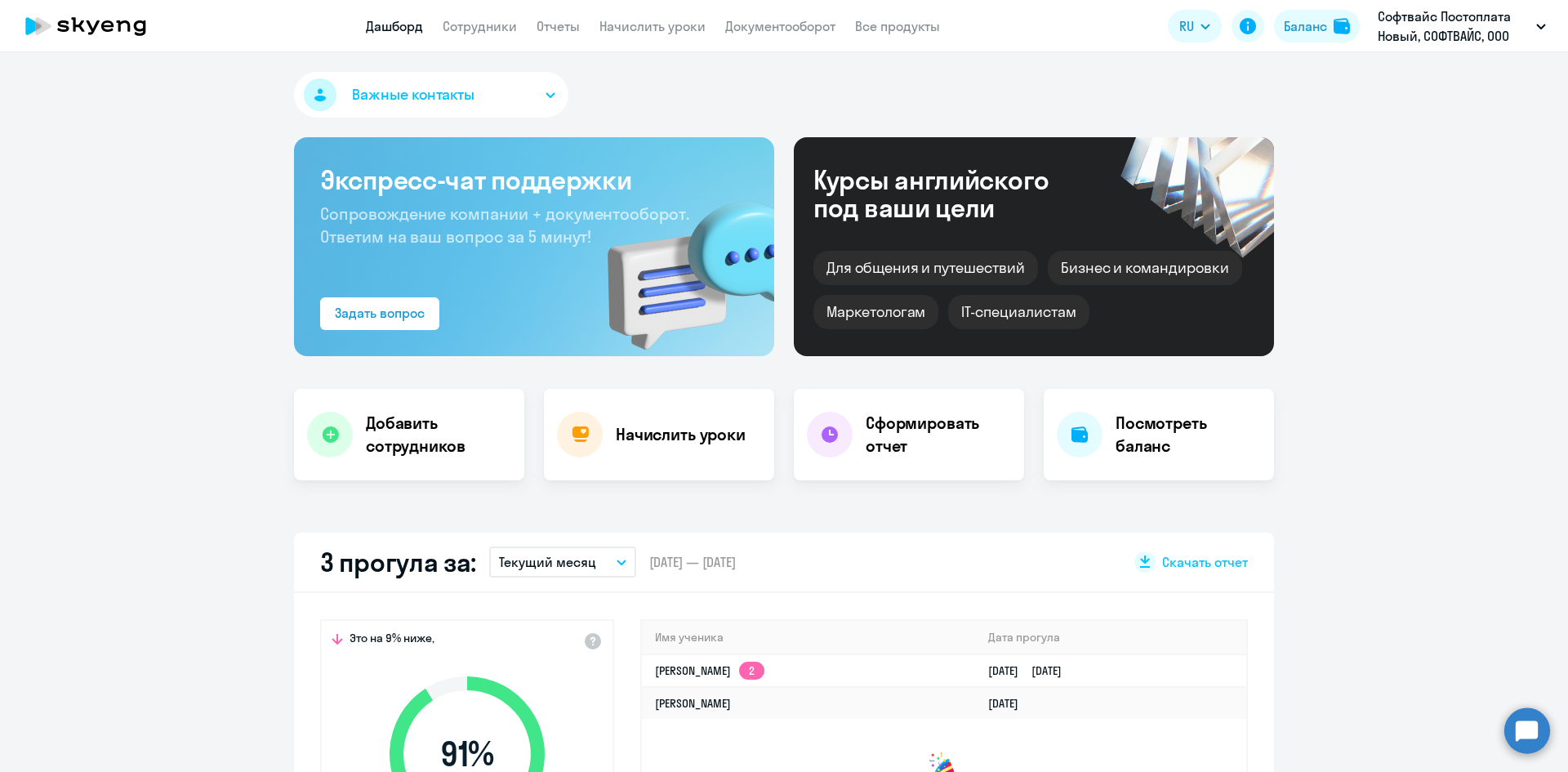
select select "30"
